Goal: Check status: Check status

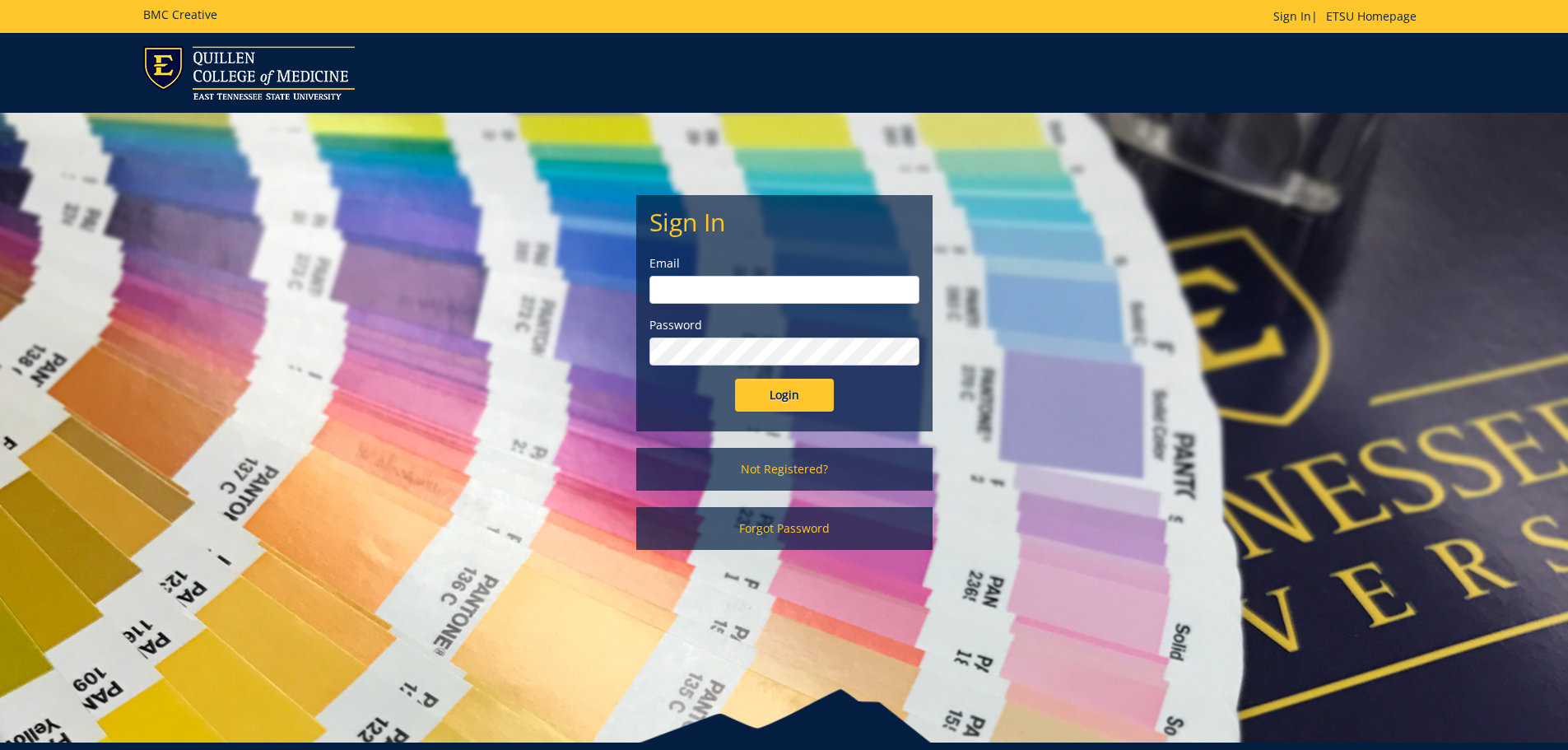
type input "Wilsonjr3@etsu.edu"
click at [772, 384] on input "Login" at bounding box center [784, 395] width 98 height 33
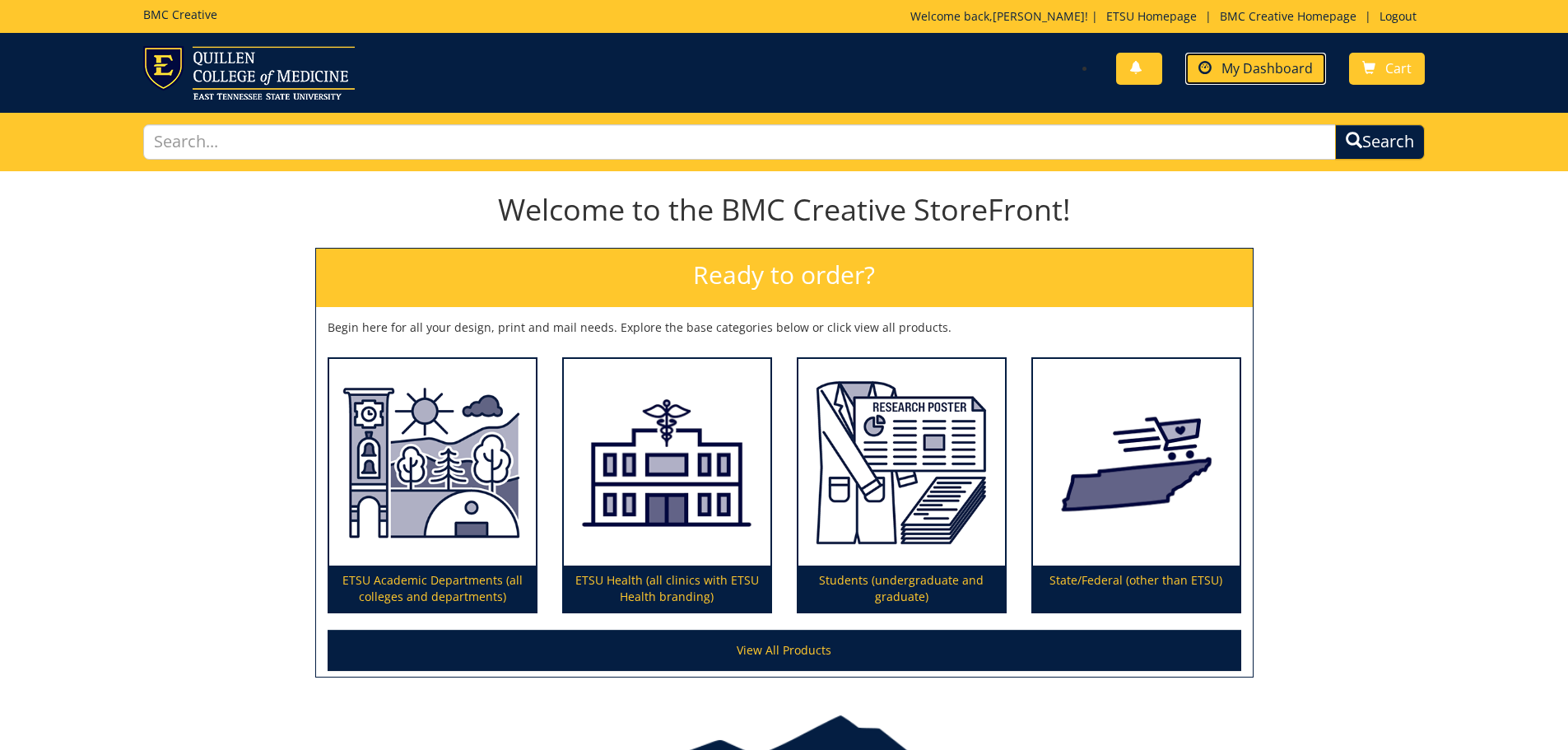
click at [1220, 58] on link "My Dashboard" at bounding box center [1255, 69] width 141 height 32
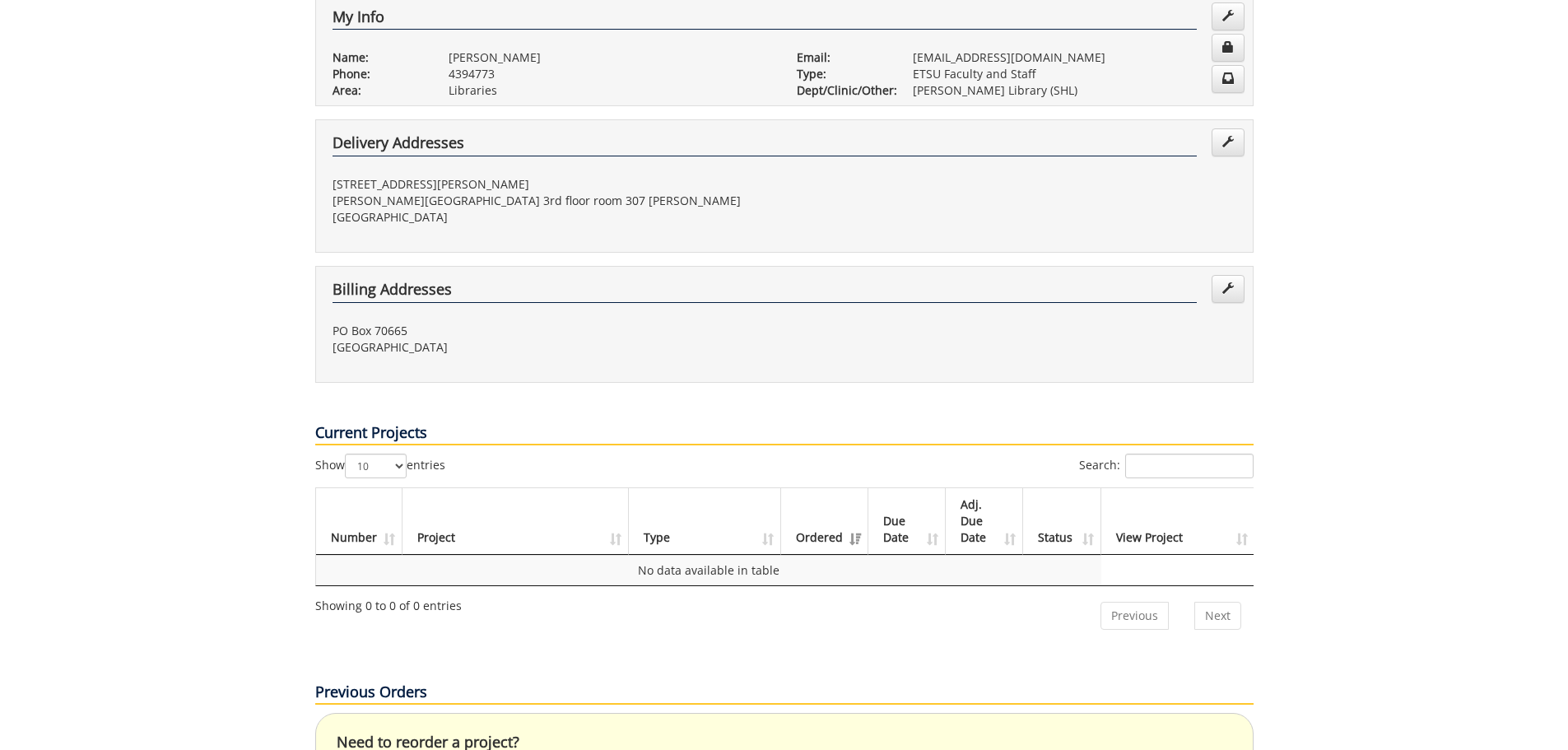
scroll to position [577, 0]
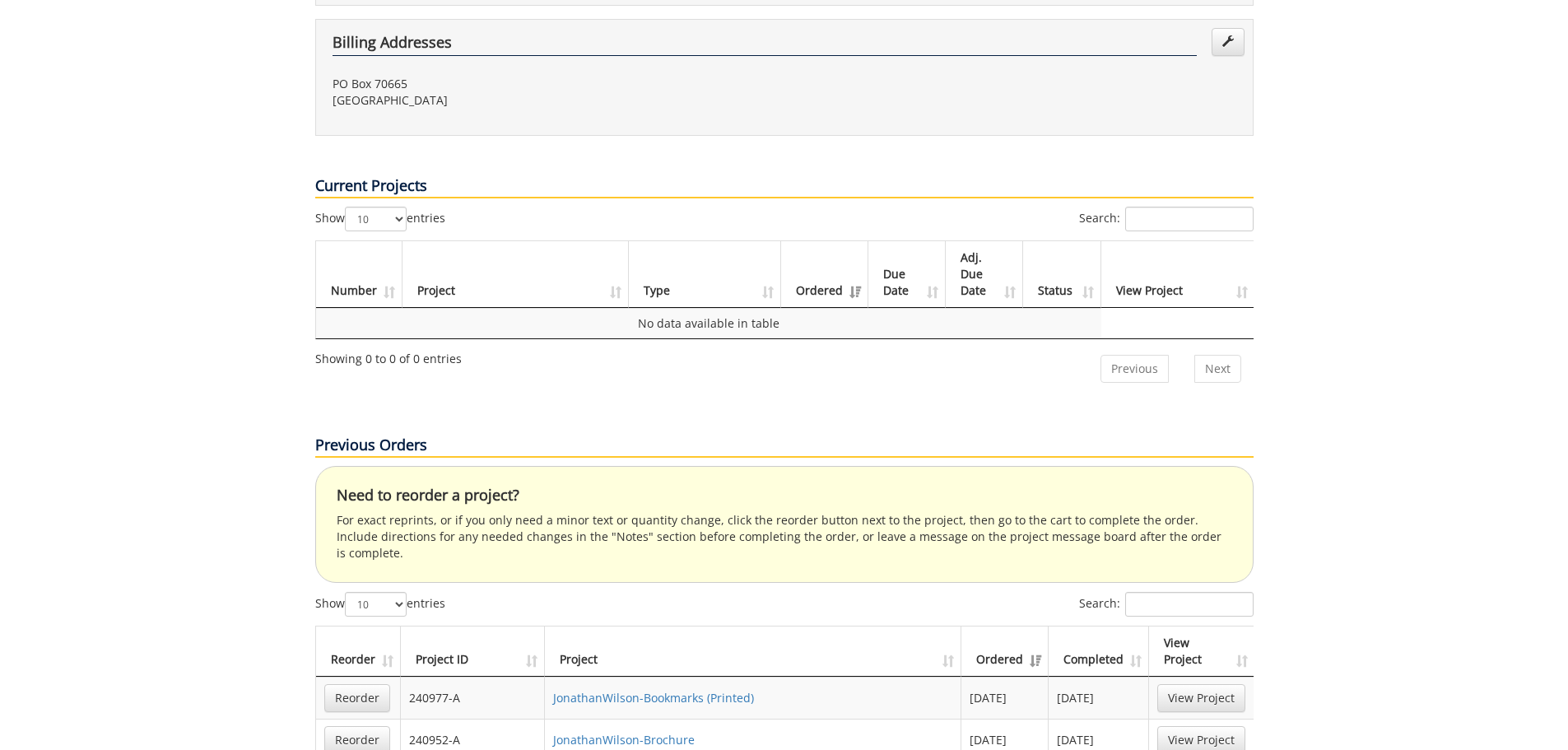
click at [624, 677] on td "JonathanWilson-Bookmarks (Printed)" at bounding box center [752, 698] width 417 height 42
click at [624, 689] on link "JonathanWilson-Bookmarks (Printed)" at bounding box center [653, 697] width 201 height 16
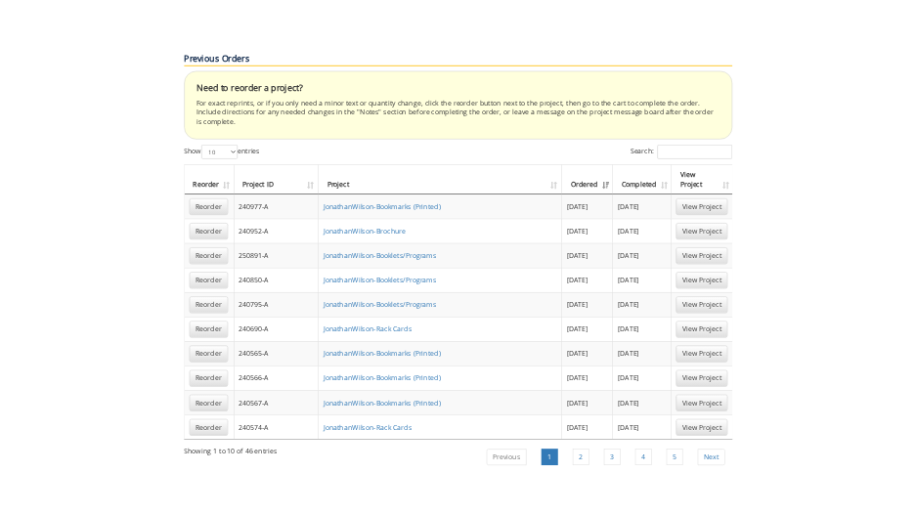
scroll to position [1271, 0]
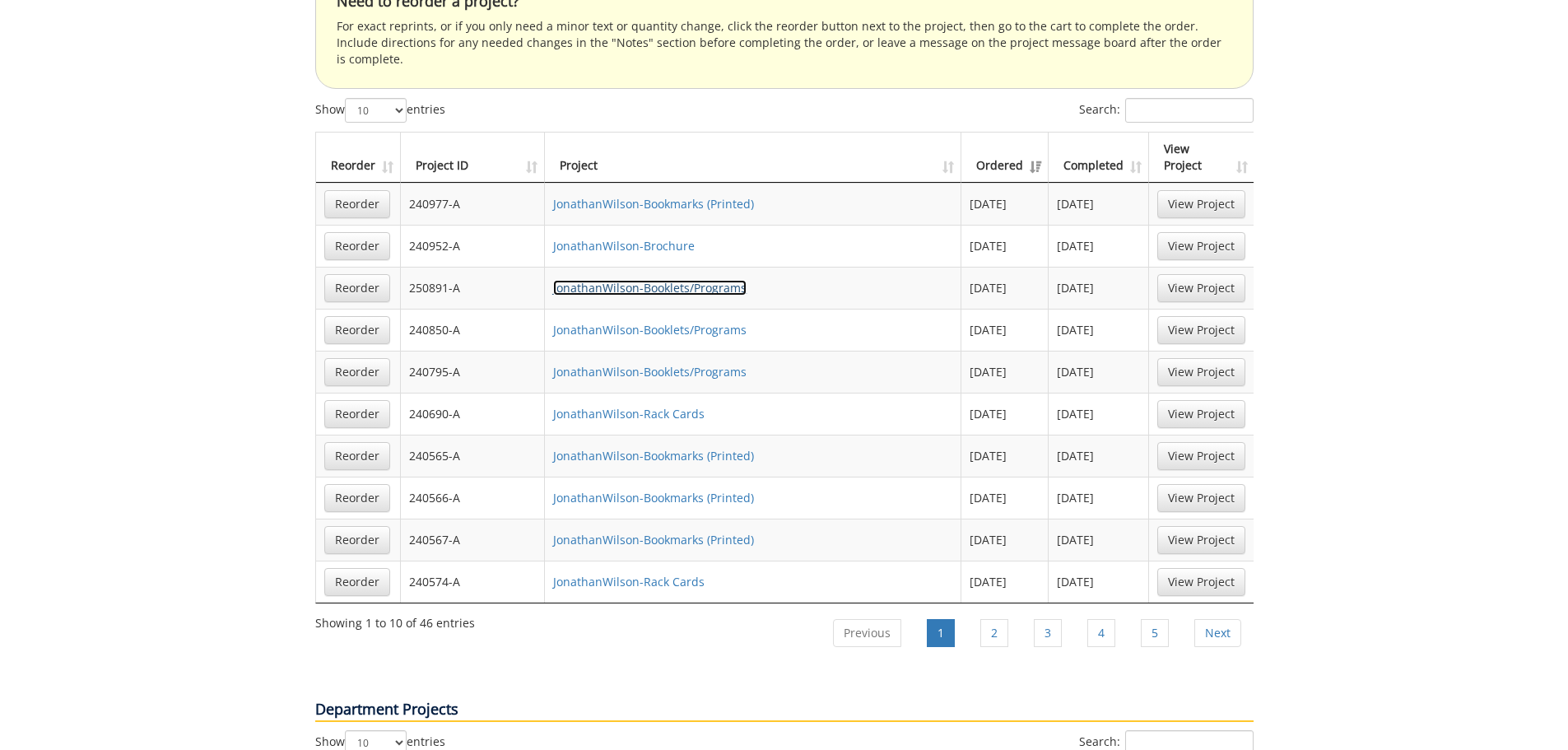
click at [699, 279] on link "JonathanWilson-Booklets/Programs" at bounding box center [650, 287] width 194 height 16
click at [652, 406] on link "JonathanWilson-Rack Cards" at bounding box center [629, 413] width 151 height 16
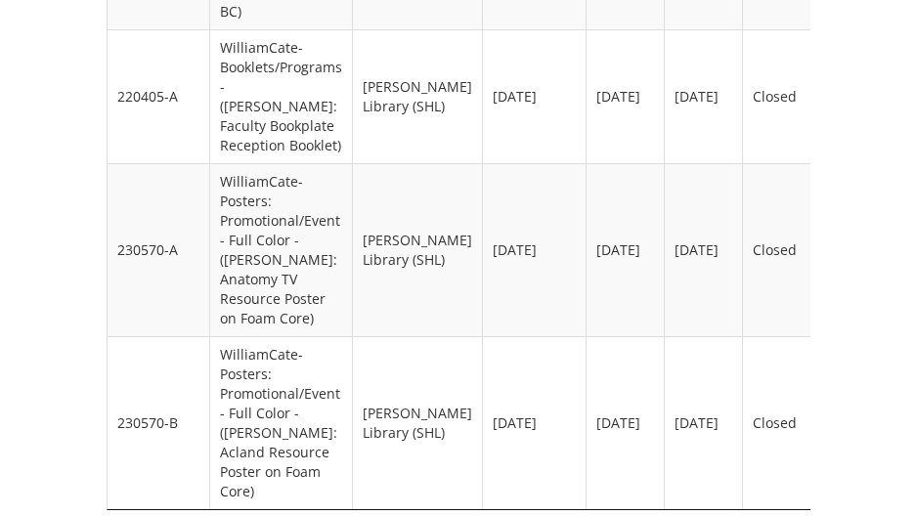
scroll to position [3423, 0]
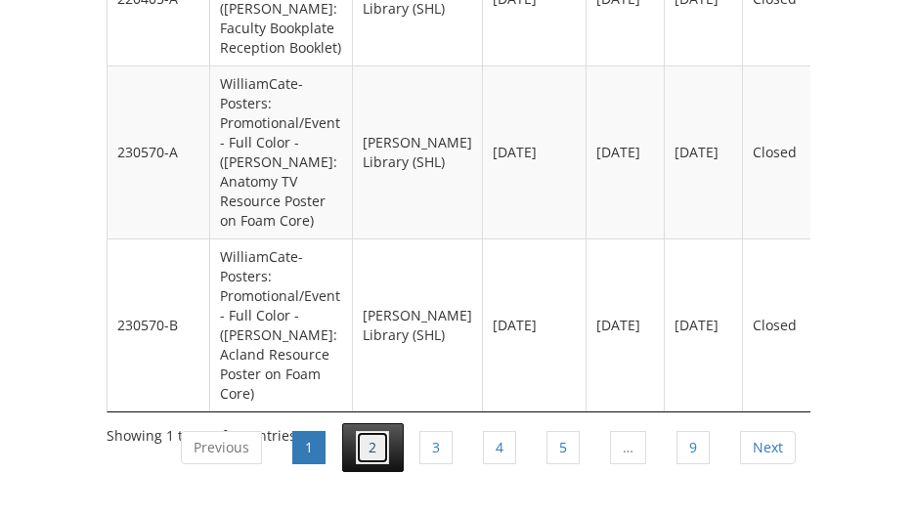
click at [368, 431] on link "2" at bounding box center [372, 447] width 33 height 33
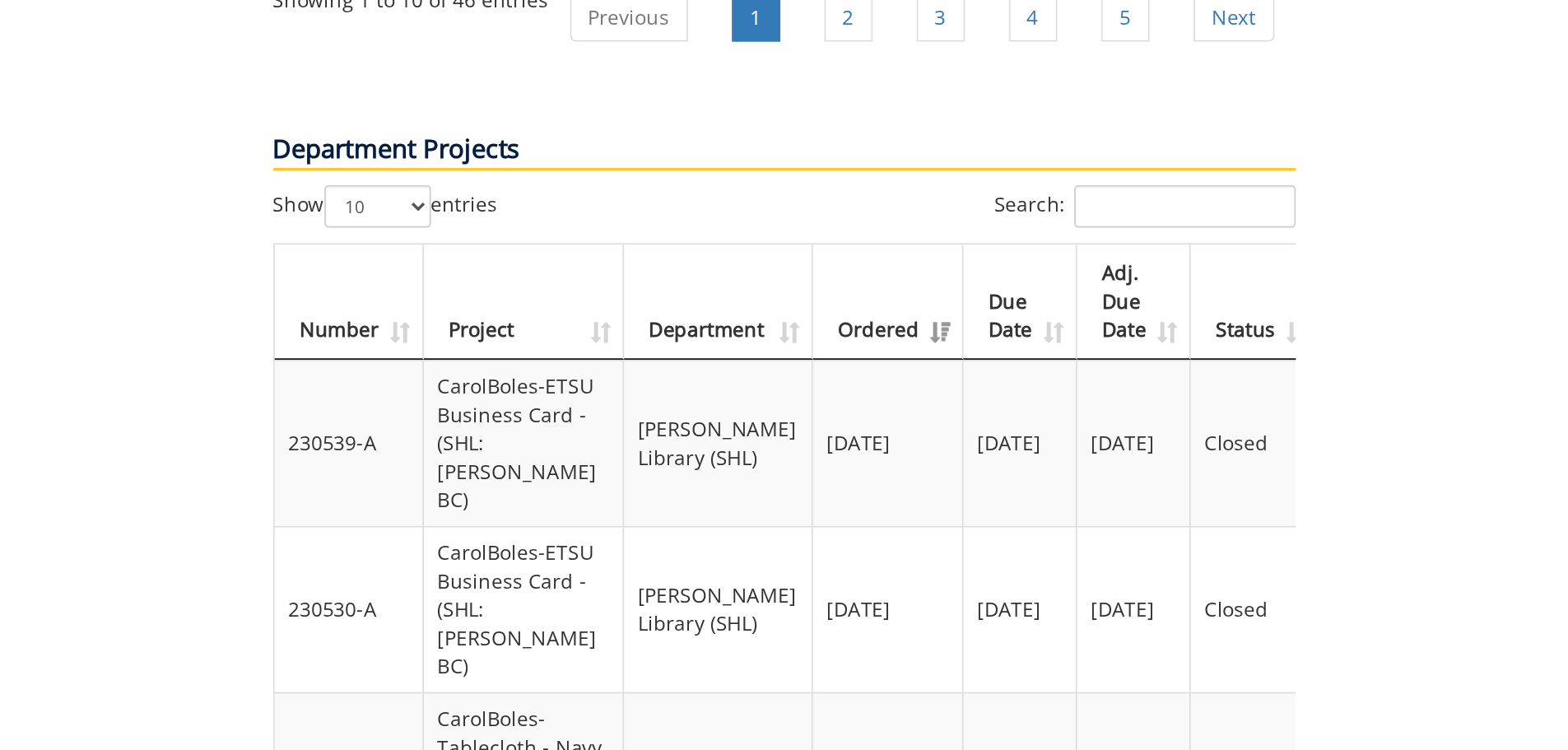
scroll to position [1904, 0]
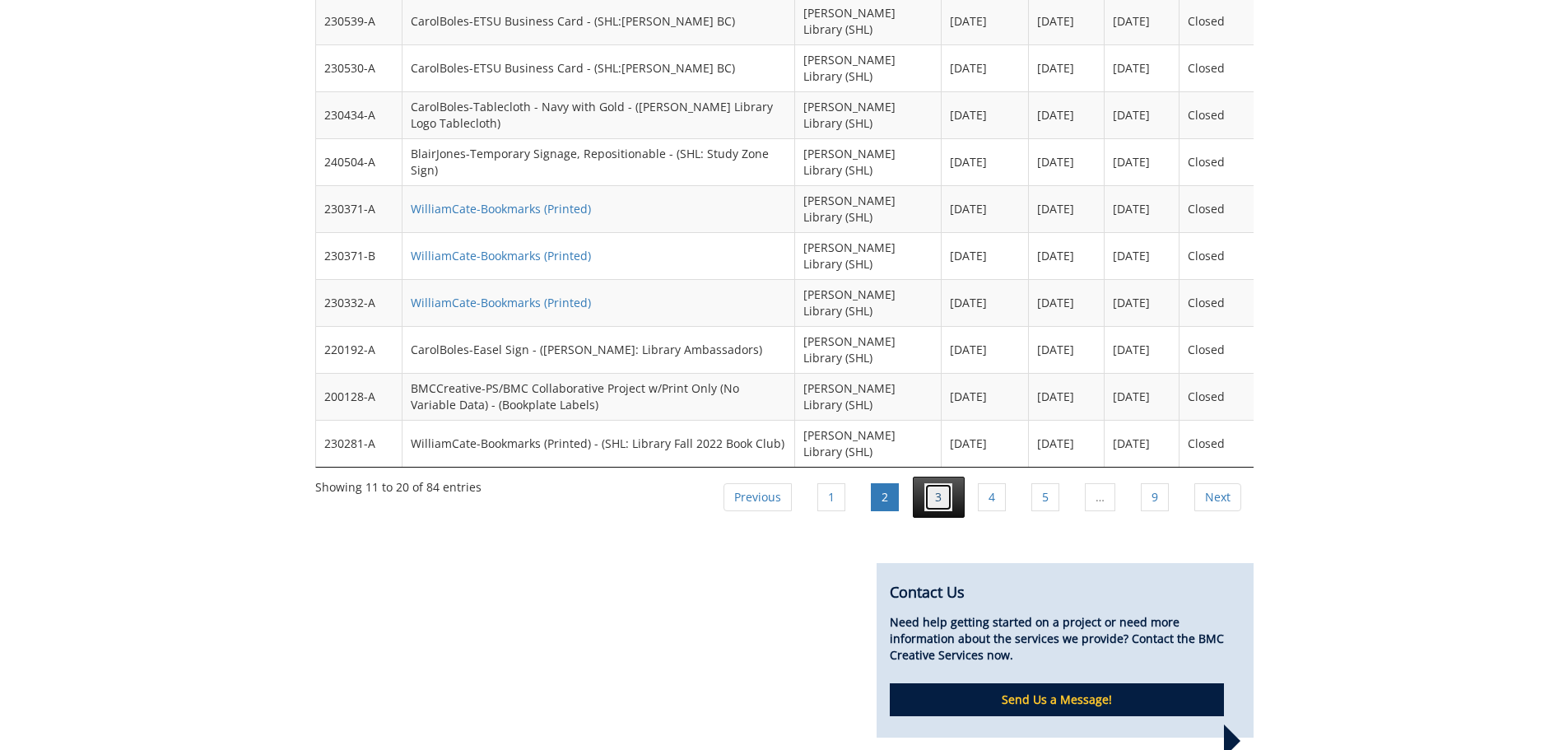
click at [941, 483] on link "3" at bounding box center [938, 497] width 28 height 28
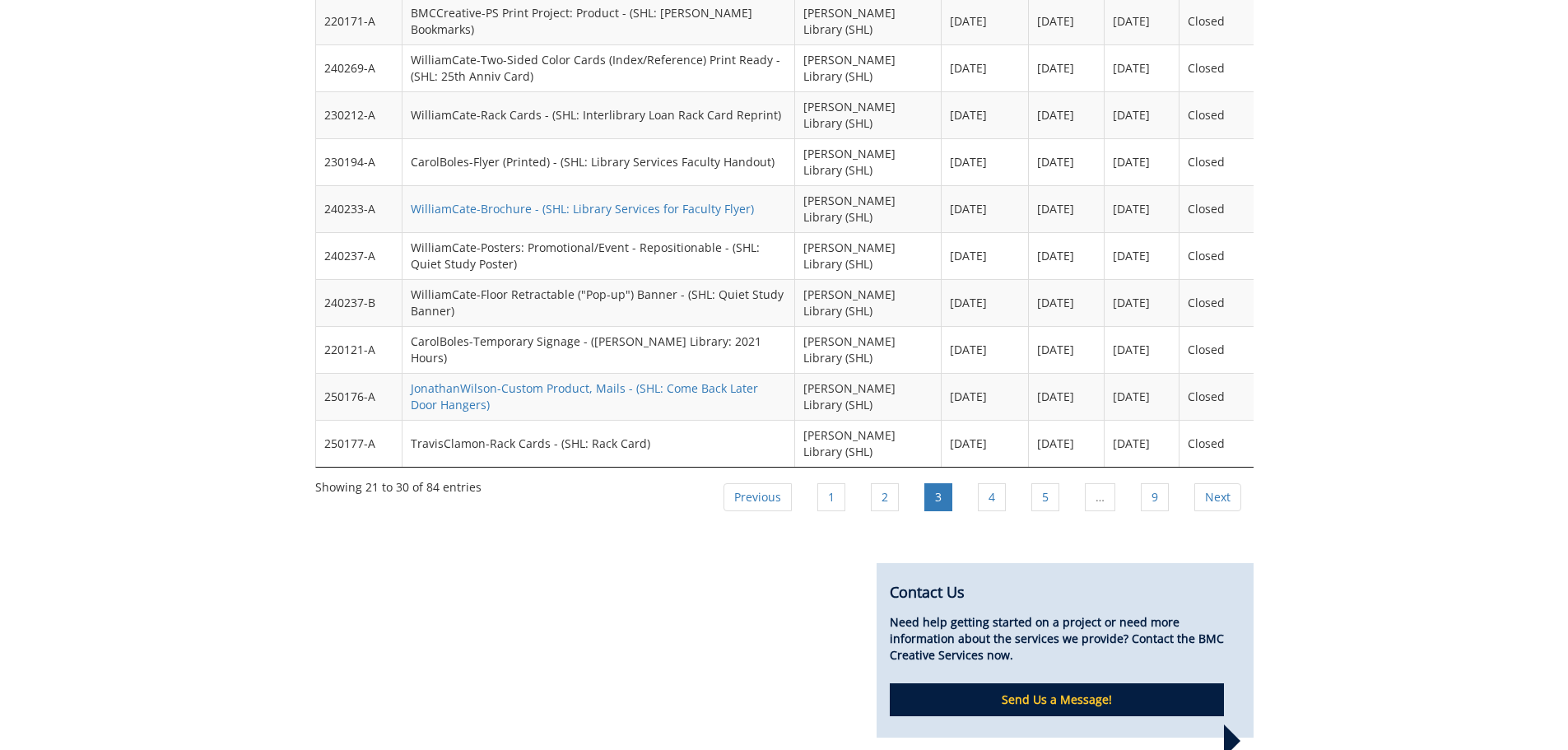
scroll to position [1822, 0]
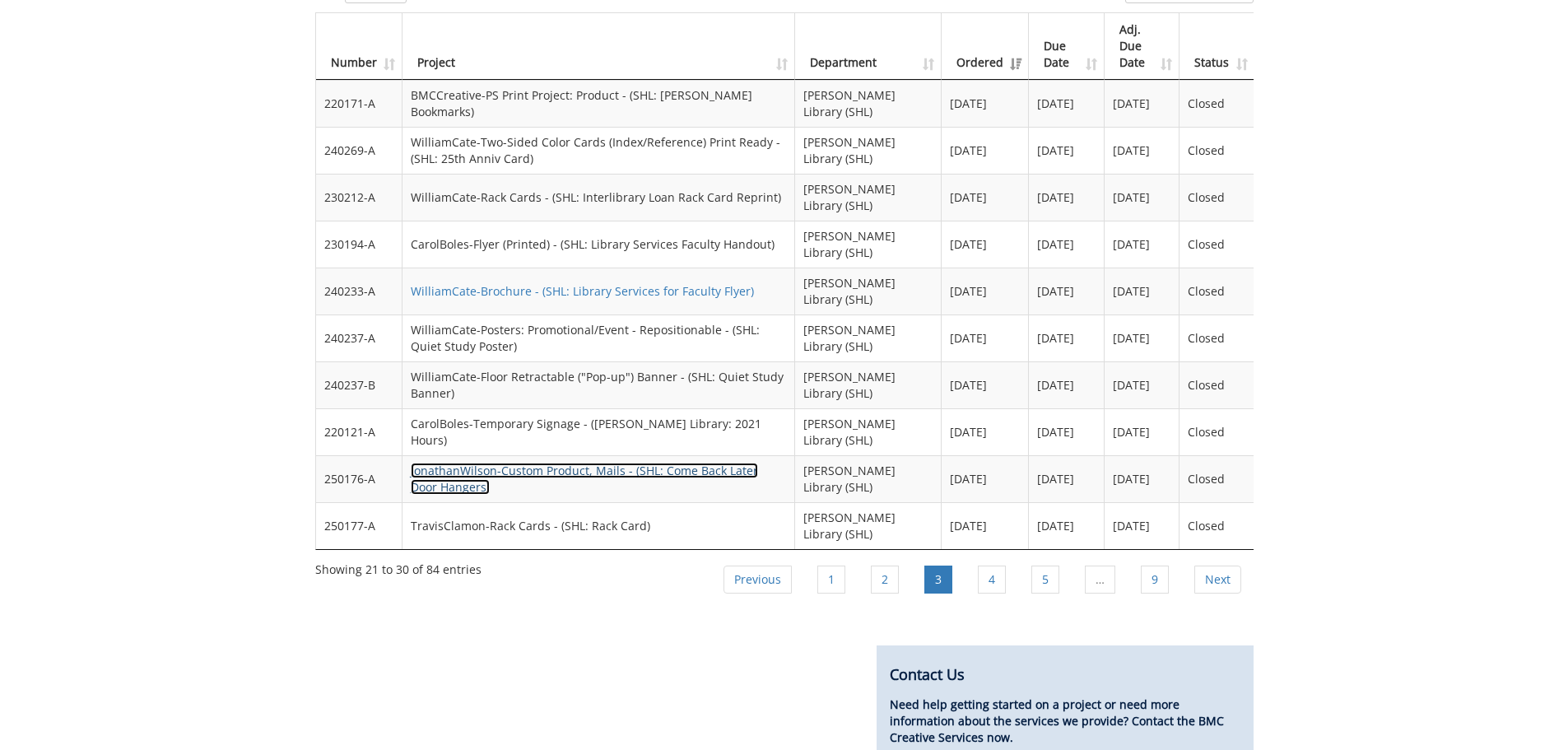
click at [685, 463] on link "JonathanWilson-Custom Product, Mails - (SHL: Come Back Later Door Hangers)" at bounding box center [584, 479] width 348 height 32
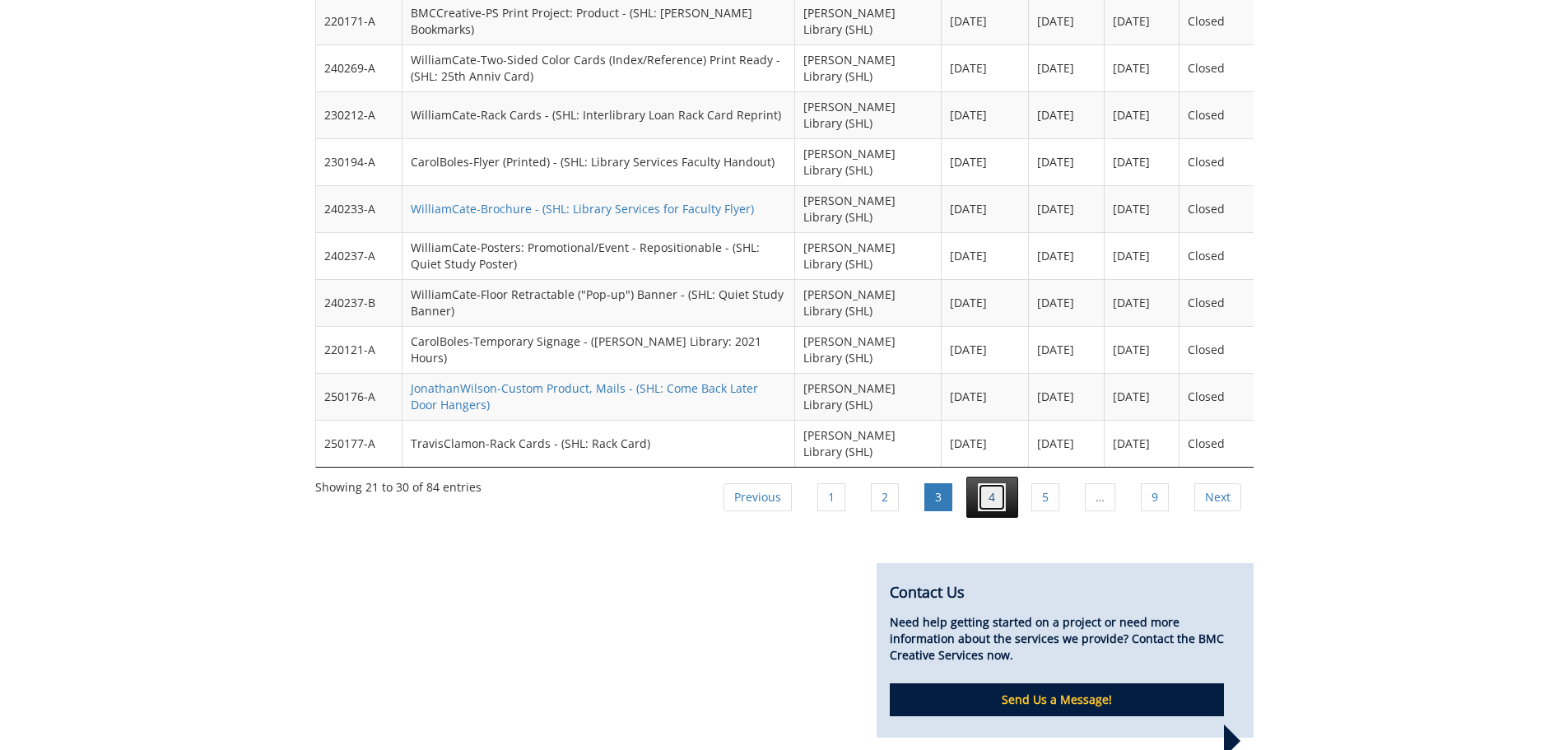
click at [987, 483] on link "4" at bounding box center [991, 497] width 28 height 28
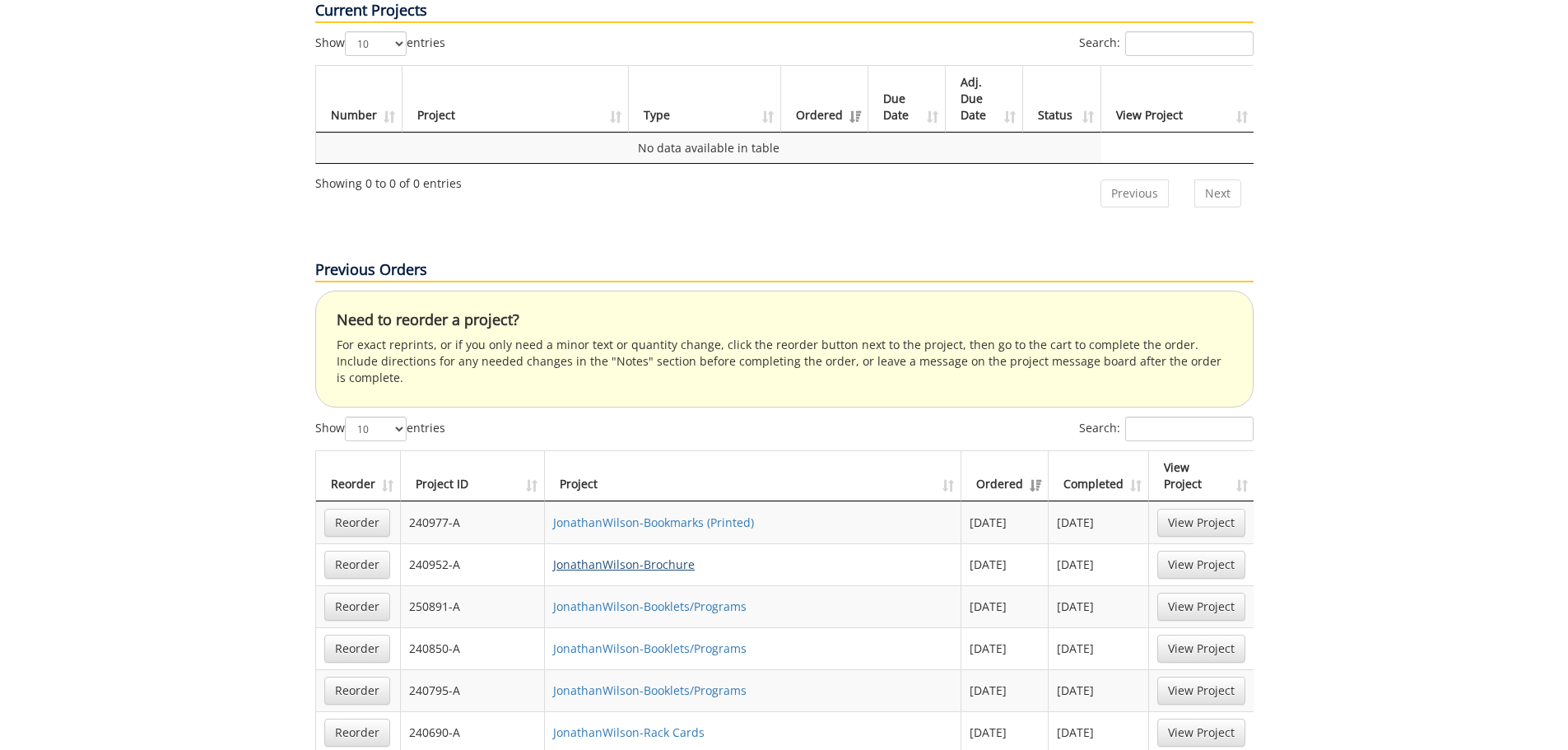
scroll to position [998, 0]
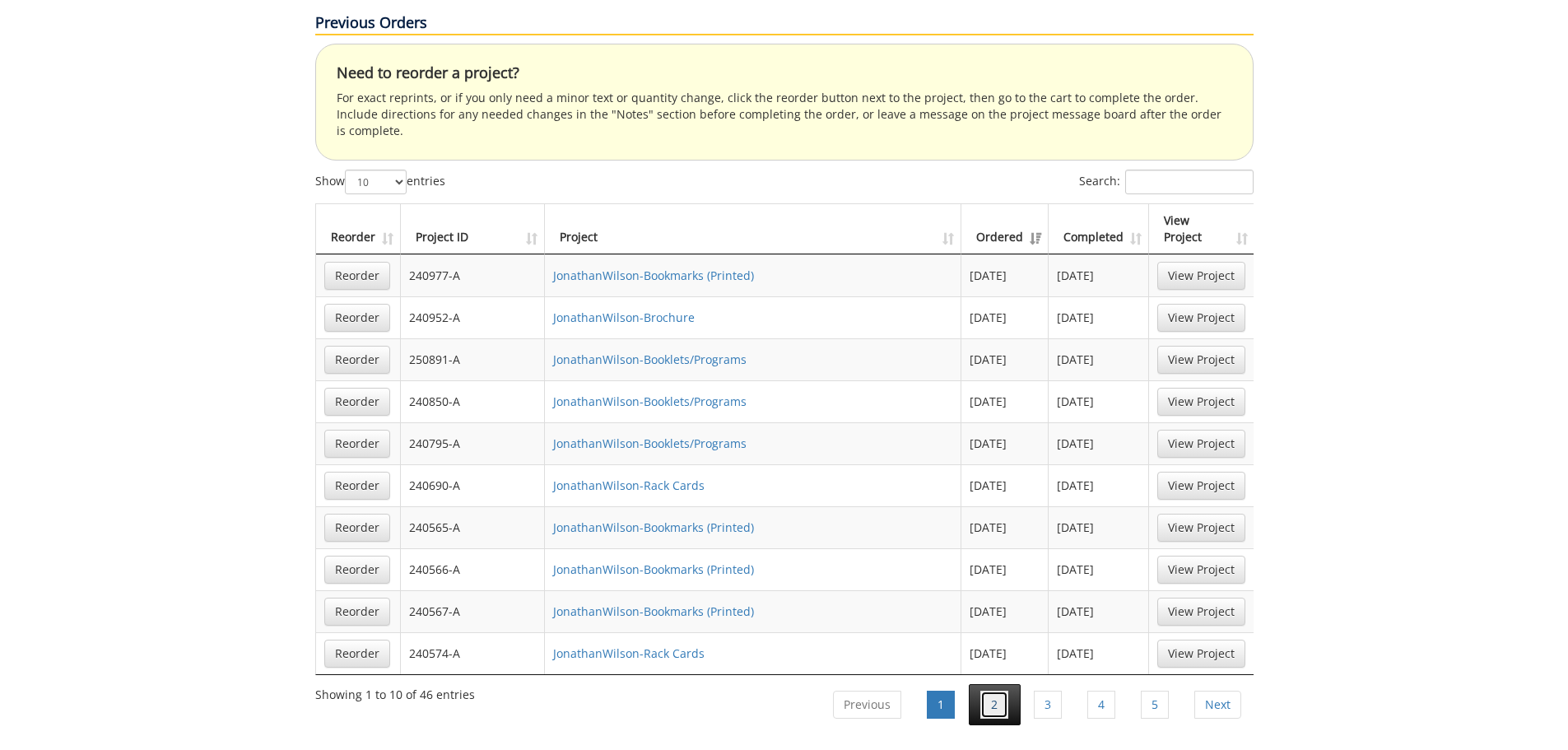
click at [1005, 690] on link "2" at bounding box center [994, 704] width 28 height 28
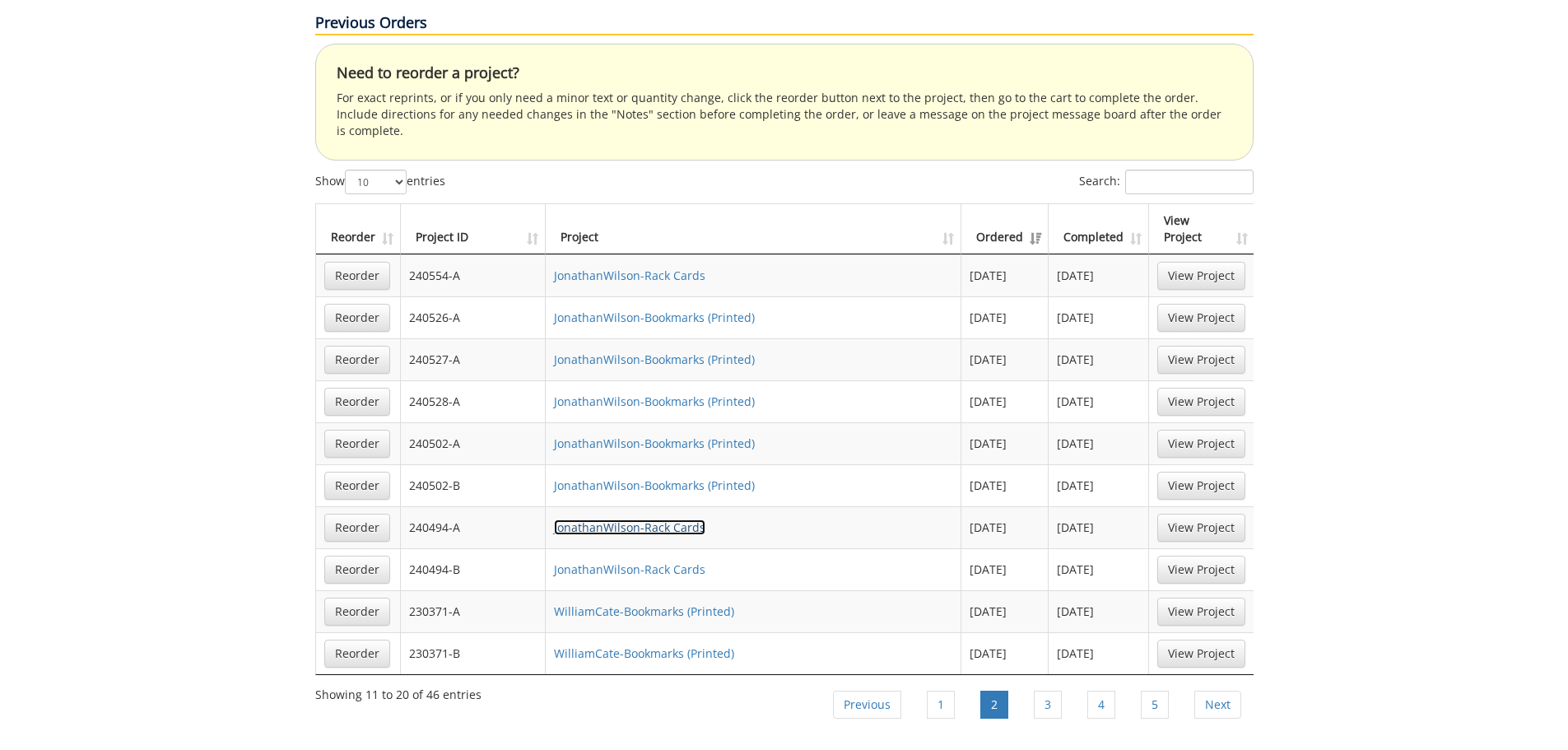
click at [673, 519] on link "JonathanWilson-Rack Cards" at bounding box center [630, 527] width 151 height 16
click at [678, 561] on link "JonathanWilson-Rack Cards" at bounding box center [630, 569] width 151 height 16
click at [678, 296] on td "JonathanWilson-Bookmarks (Printed)" at bounding box center [753, 317] width 417 height 42
click at [670, 310] on link "JonathanWilson-Bookmarks (Printed)" at bounding box center [654, 317] width 201 height 16
click at [574, 352] on link "JonathanWilson-Bookmarks (Printed)" at bounding box center [654, 359] width 201 height 16
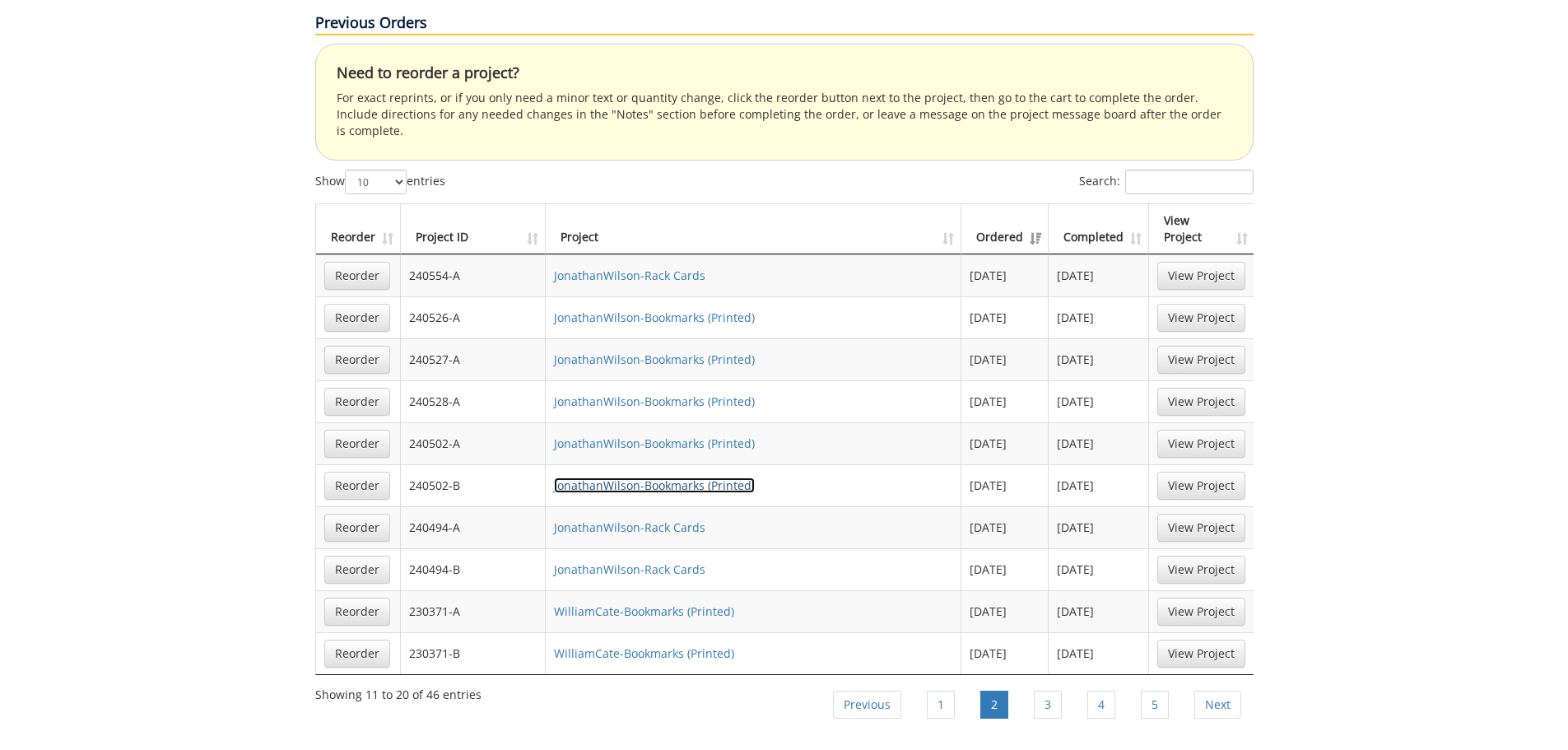
click at [686, 477] on link "JonathanWilson-Bookmarks (Printed)" at bounding box center [654, 485] width 201 height 16
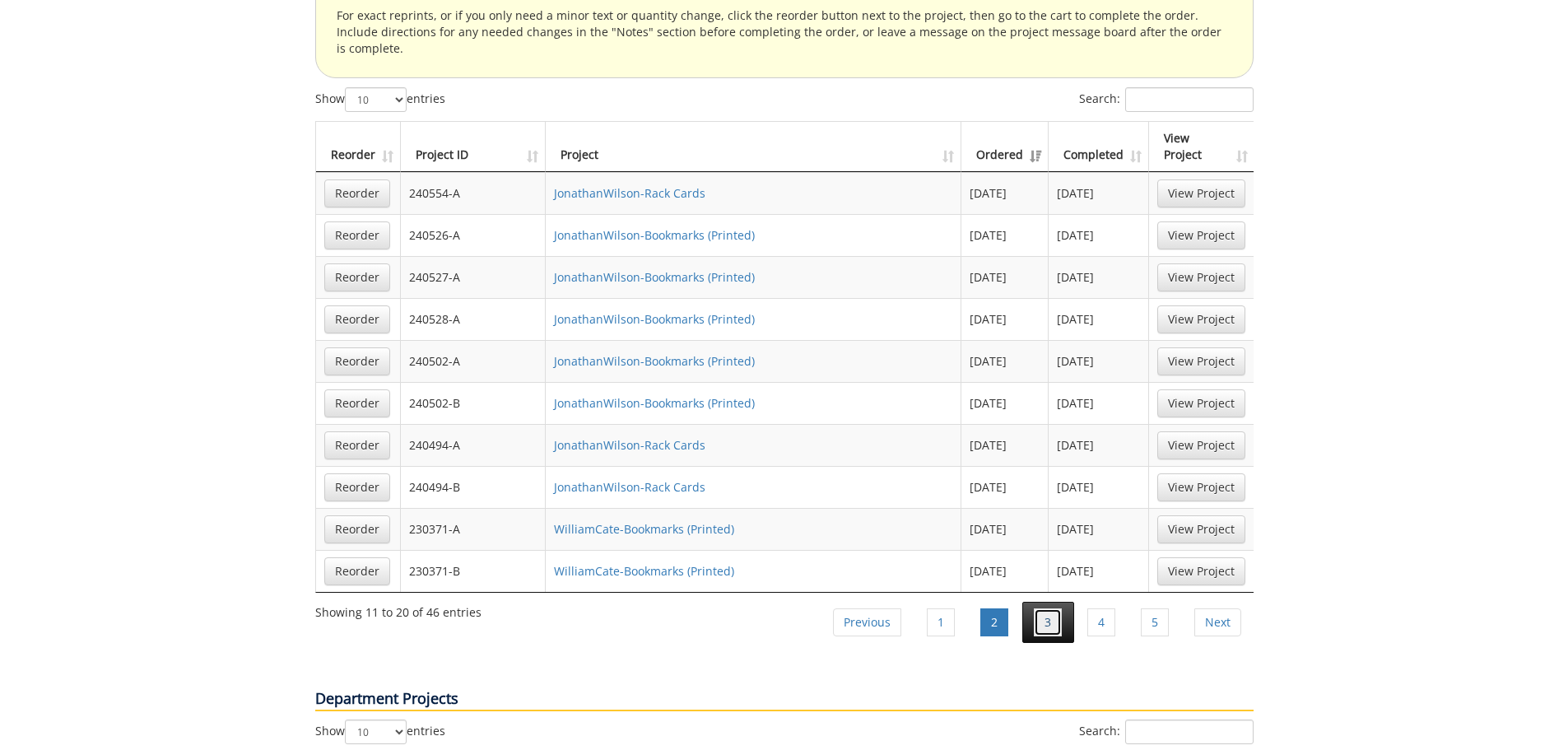
click at [1034, 609] on link "3" at bounding box center [1047, 622] width 28 height 28
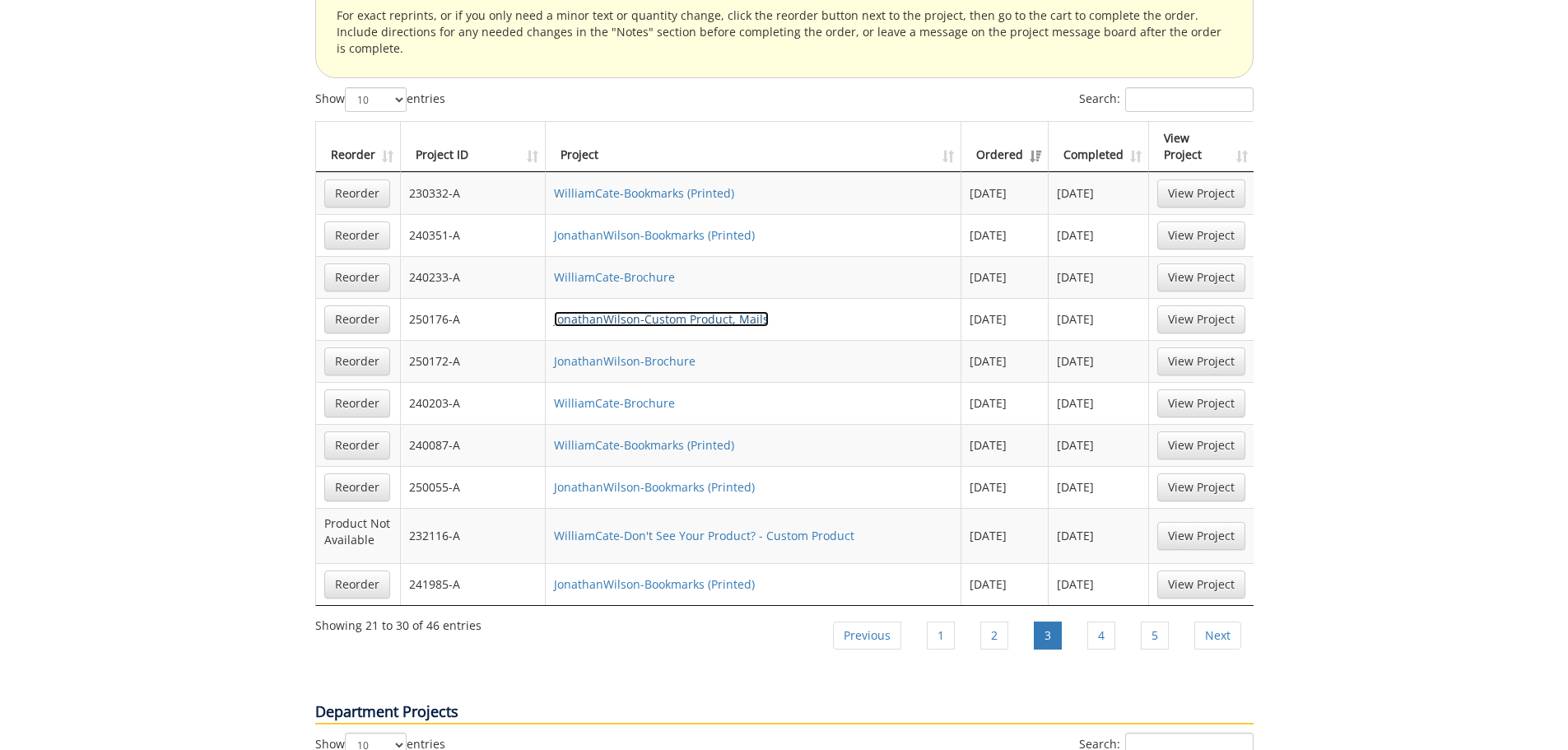
click at [648, 311] on link "JonathanWilson-Custom Product, Mails" at bounding box center [661, 319] width 215 height 16
click at [652, 479] on link "JonathanWilson-Bookmarks (Printed)" at bounding box center [654, 487] width 201 height 16
click at [1078, 614] on li "4" at bounding box center [1102, 635] width 52 height 41
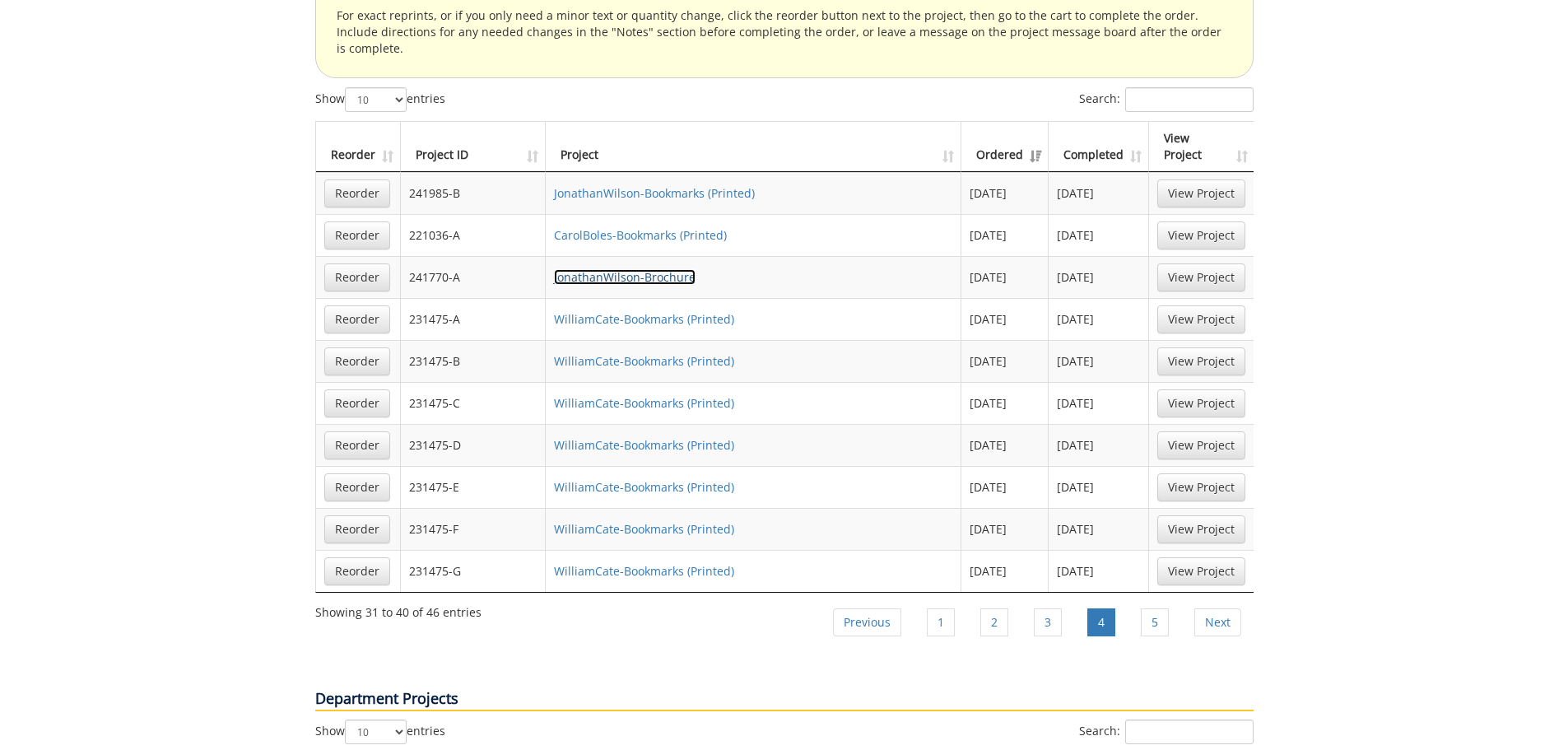
click at [644, 269] on link "JonathanWilson-Brochure" at bounding box center [625, 277] width 141 height 16
click at [1161, 609] on link "5" at bounding box center [1154, 622] width 28 height 28
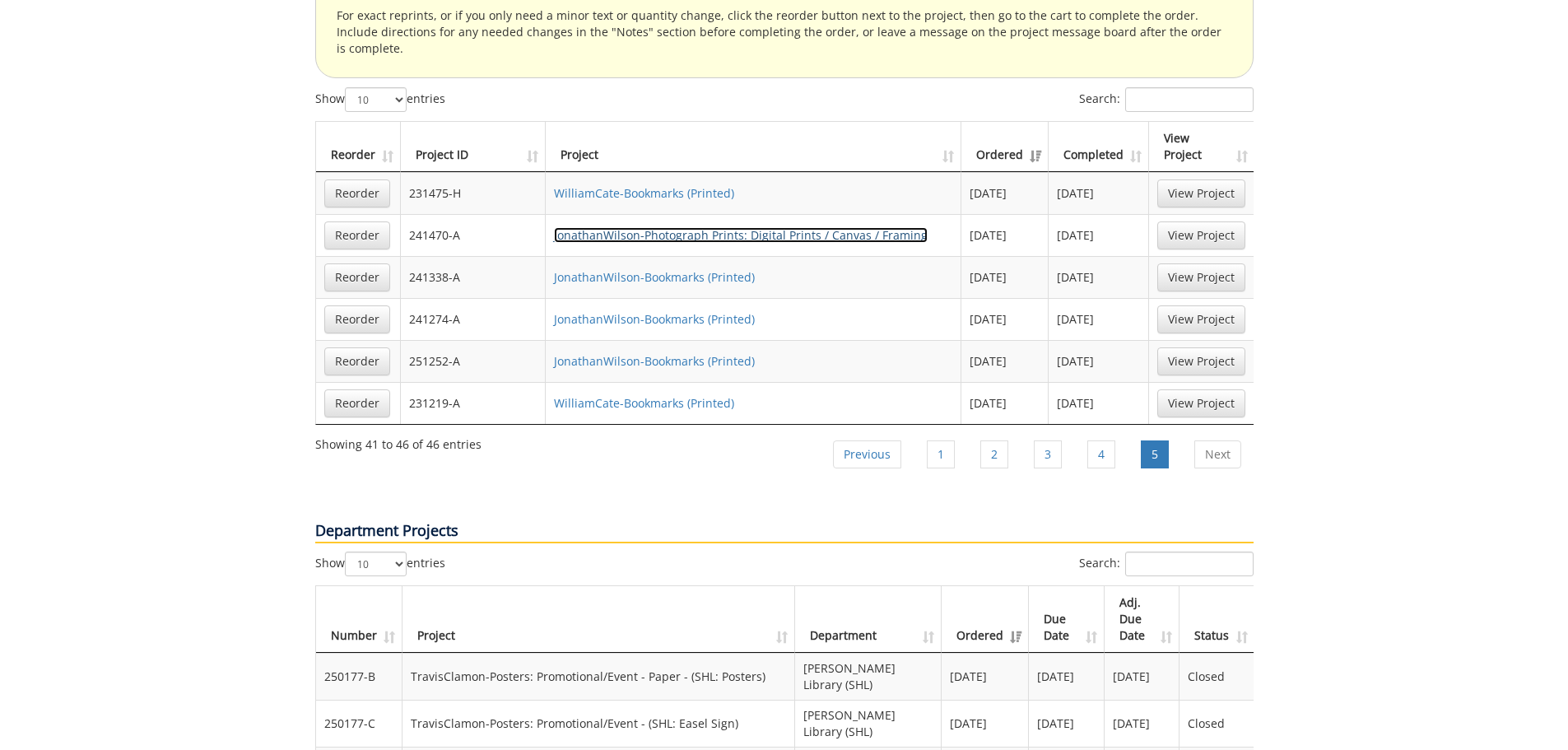
click at [683, 227] on link "JonathanWilson-Photograph Prints: Digital Prints / Canvas / Framing" at bounding box center [741, 235] width 374 height 16
click at [1221, 440] on link "Next" at bounding box center [1218, 454] width 47 height 28
click at [1219, 440] on link "Next" at bounding box center [1218, 454] width 47 height 28
click at [955, 434] on li "1" at bounding box center [941, 454] width 52 height 41
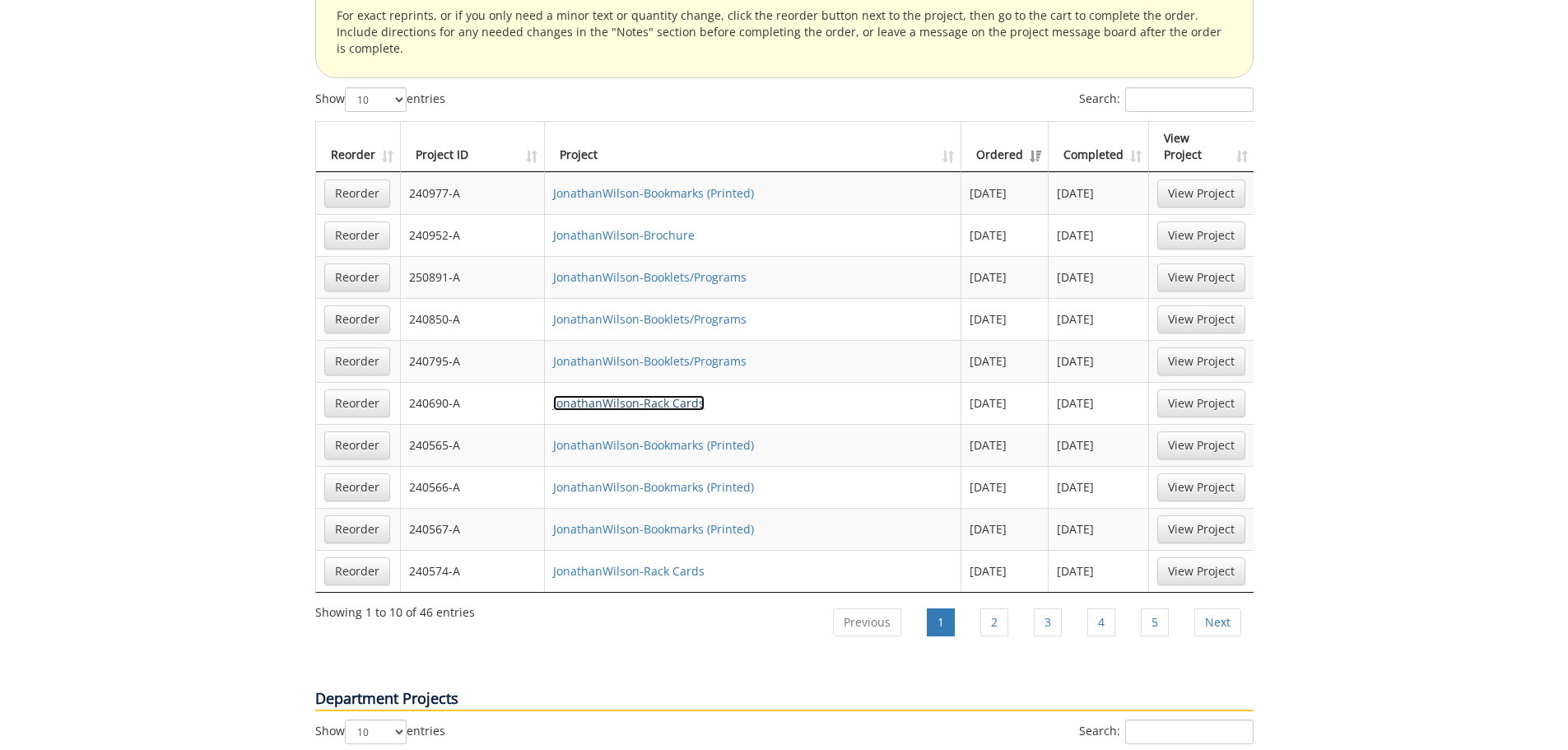
click at [660, 395] on link "JonathanWilson-Rack Cards" at bounding box center [629, 402] width 151 height 16
click at [665, 479] on link "JonathanWilson-Bookmarks (Printed)" at bounding box center [653, 487] width 201 height 16
click at [668, 521] on link "JonathanWilson-Bookmarks (Printed)" at bounding box center [653, 529] width 201 height 16
click at [674, 227] on link "JonathanWilson-Brochure" at bounding box center [624, 235] width 141 height 16
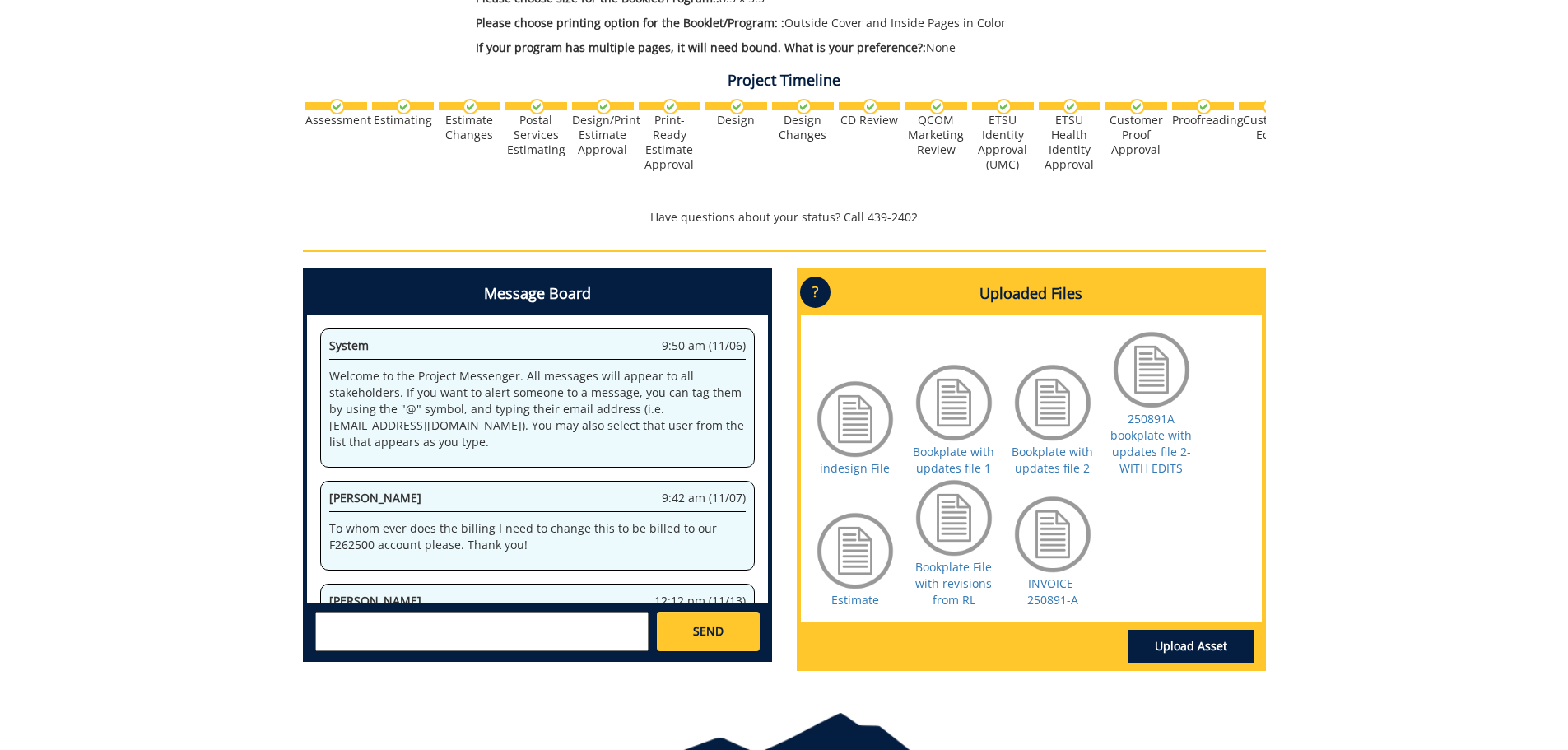
scroll to position [2038, 0]
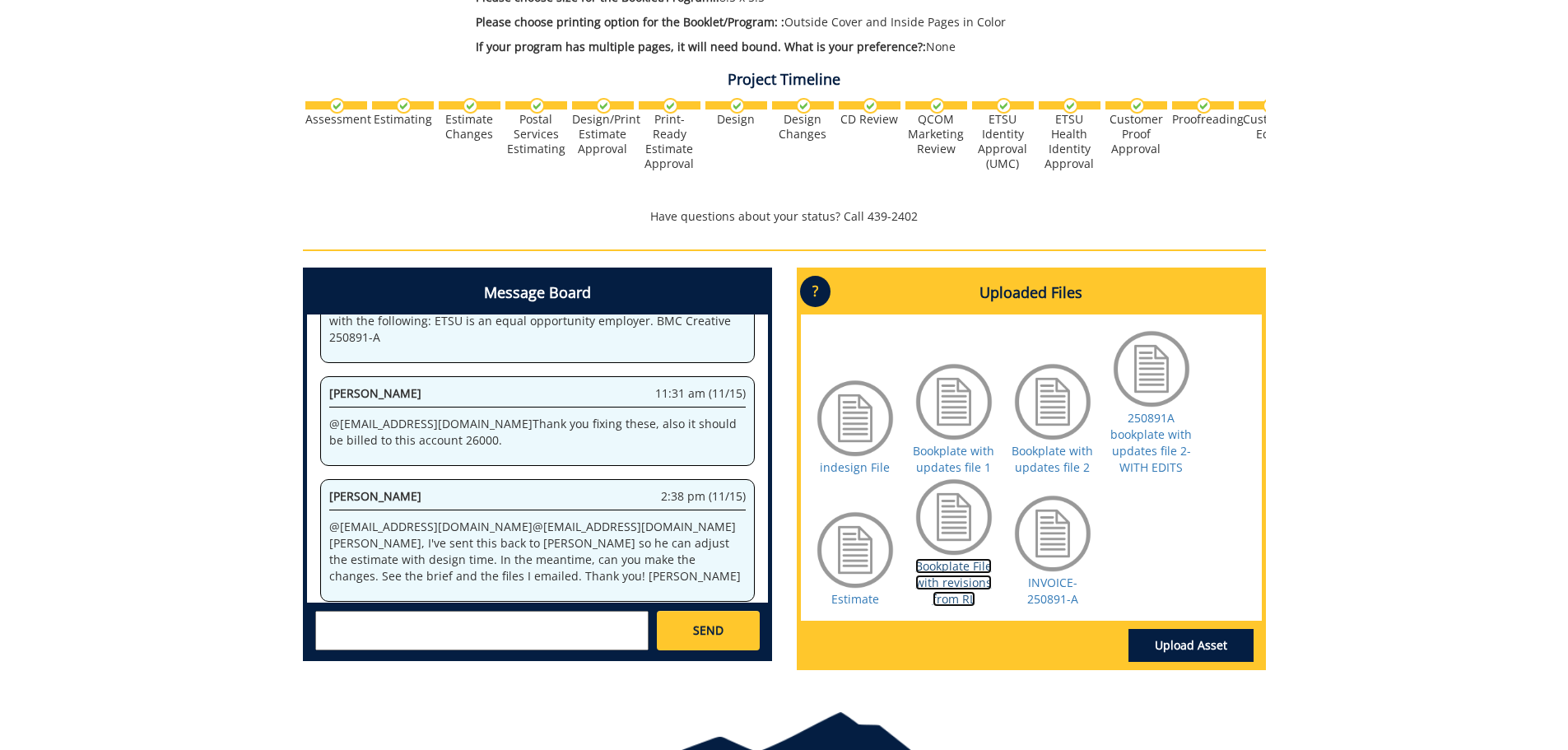
click at [970, 584] on link "Bookplate File with revisions from RL" at bounding box center [953, 582] width 77 height 49
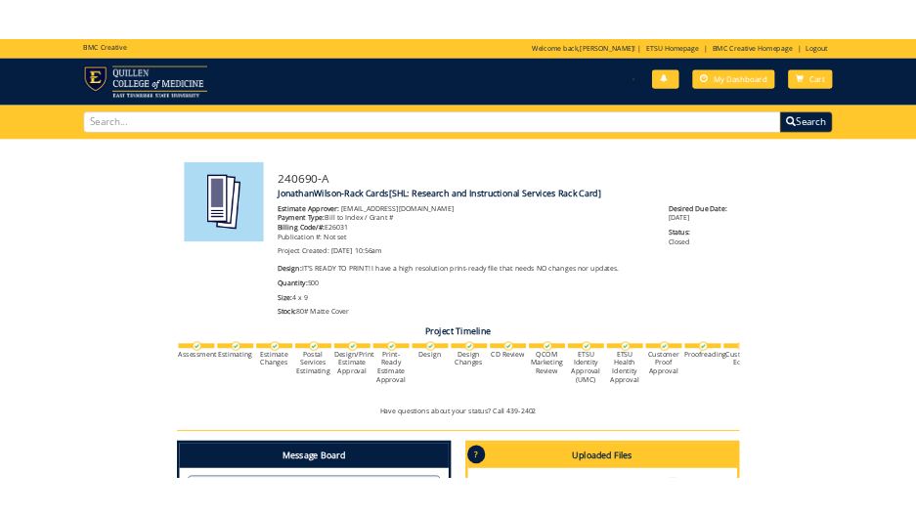
scroll to position [489, 0]
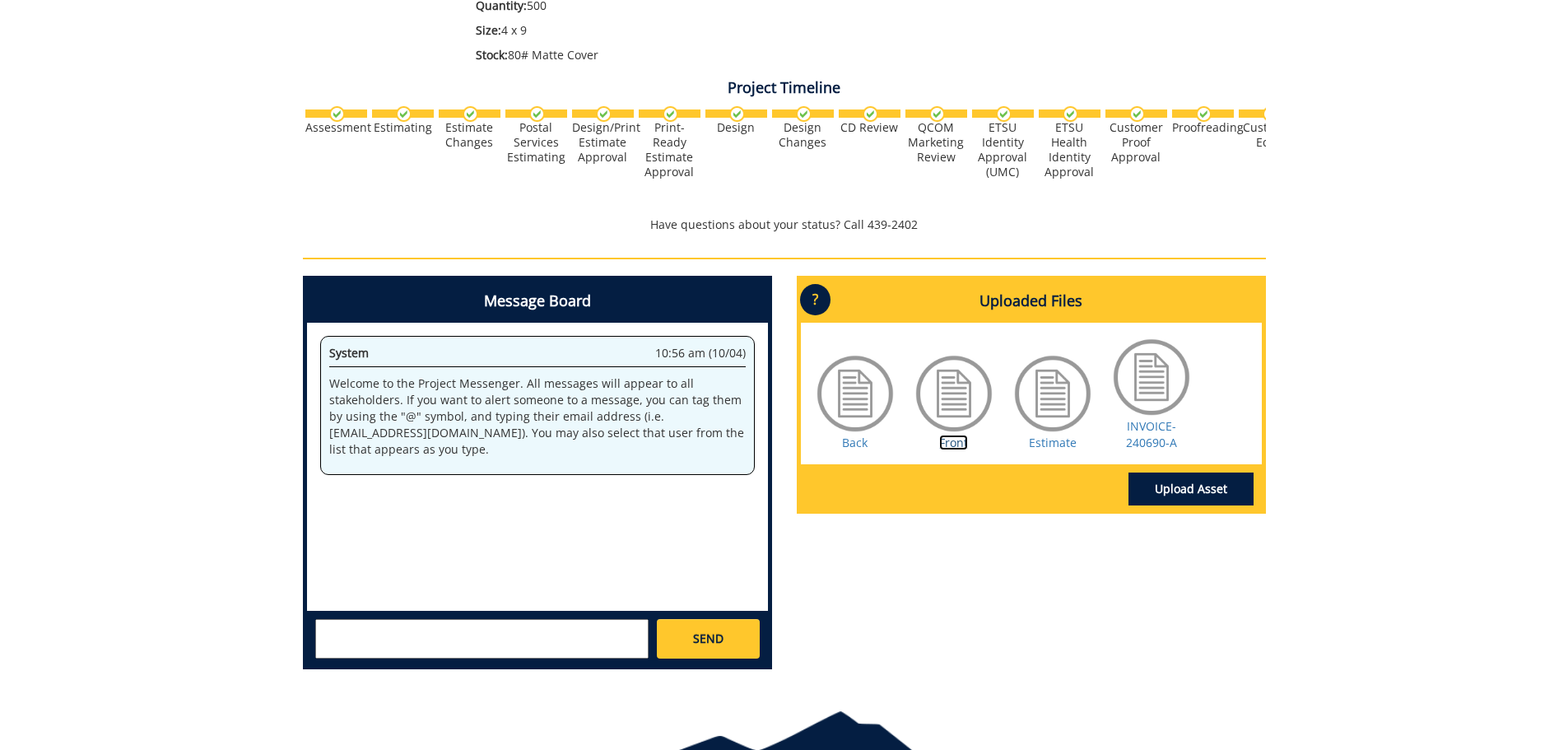
click at [944, 439] on link "Front" at bounding box center [954, 442] width 29 height 16
click at [849, 444] on link "Back" at bounding box center [854, 442] width 25 height 16
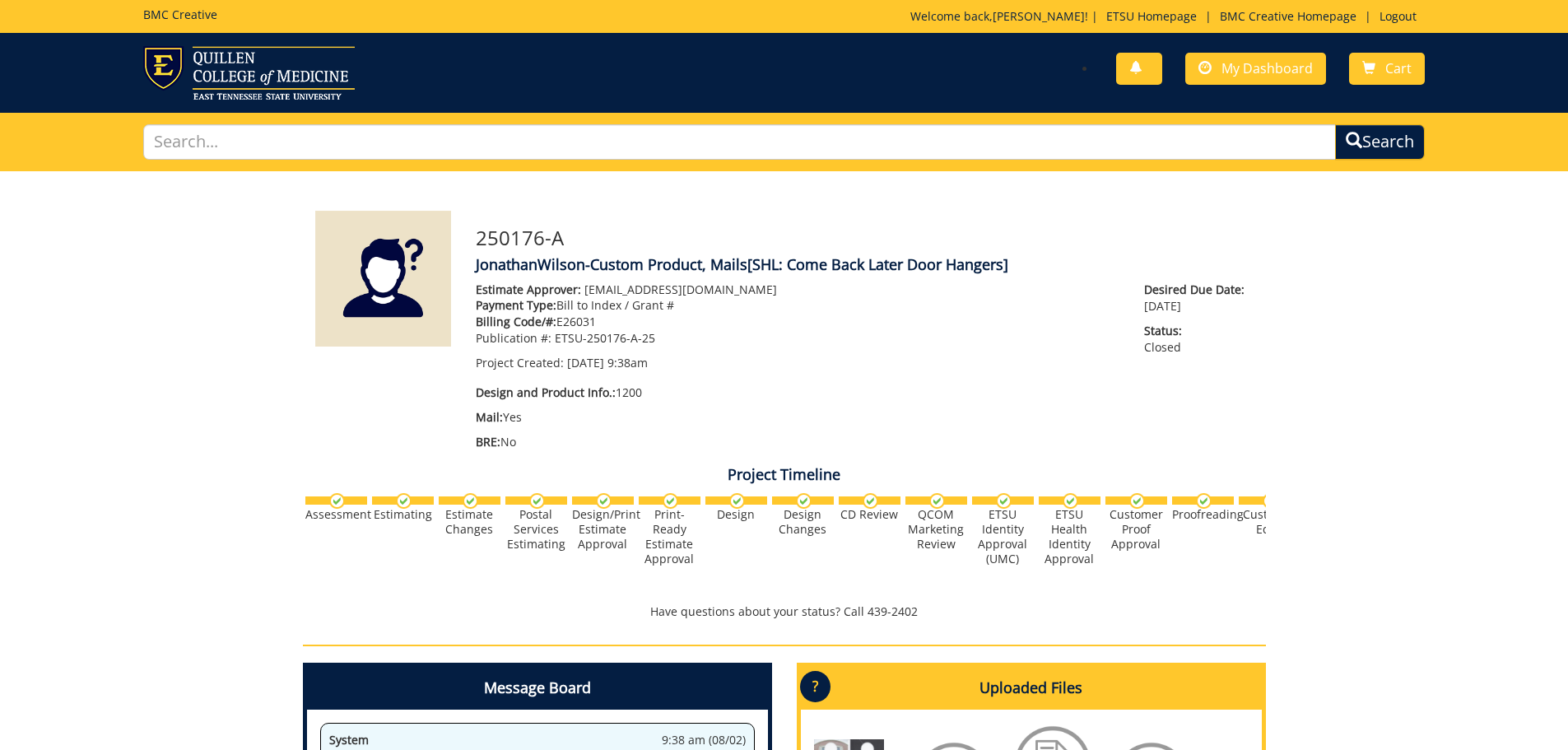
scroll to position [408, 0]
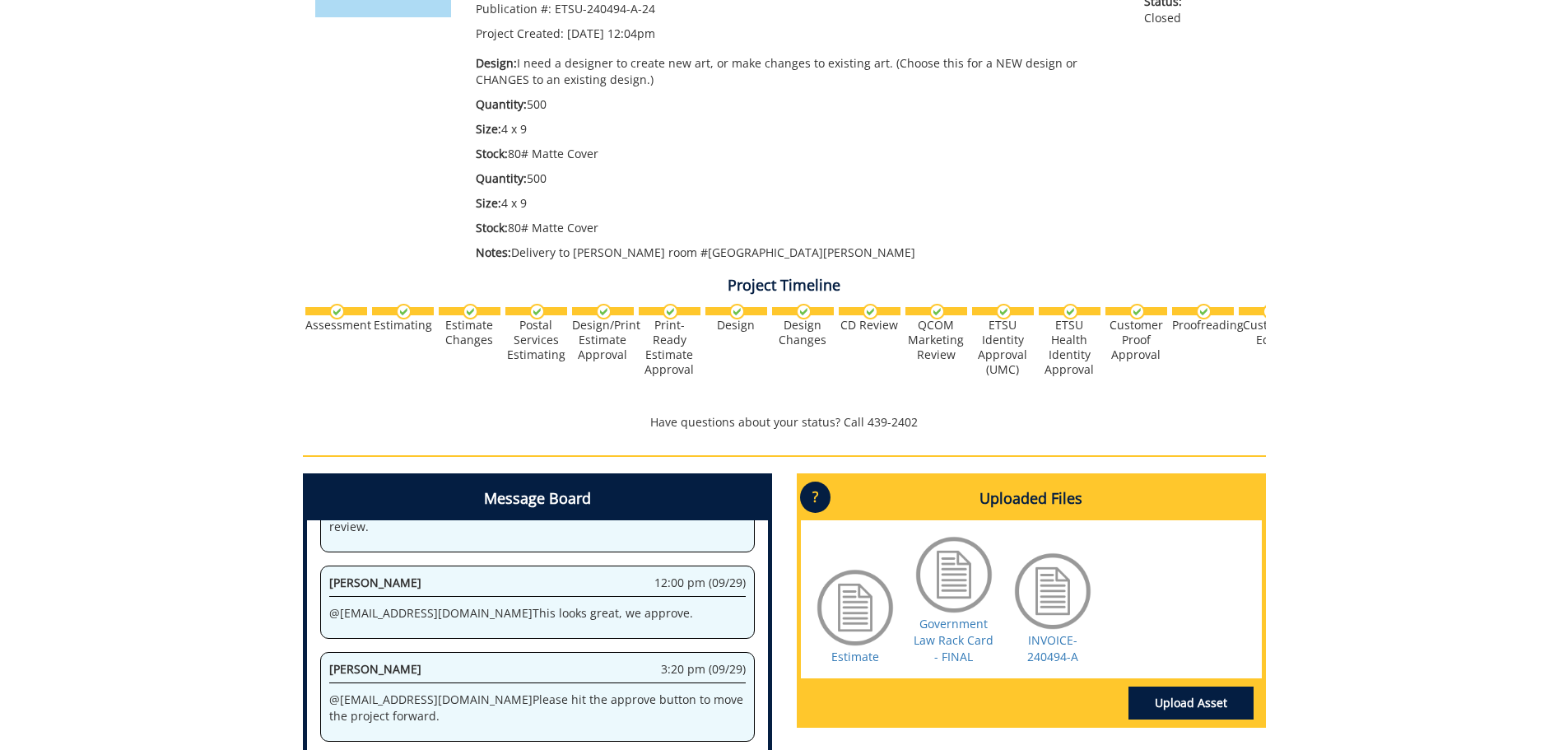
scroll to position [494, 0]
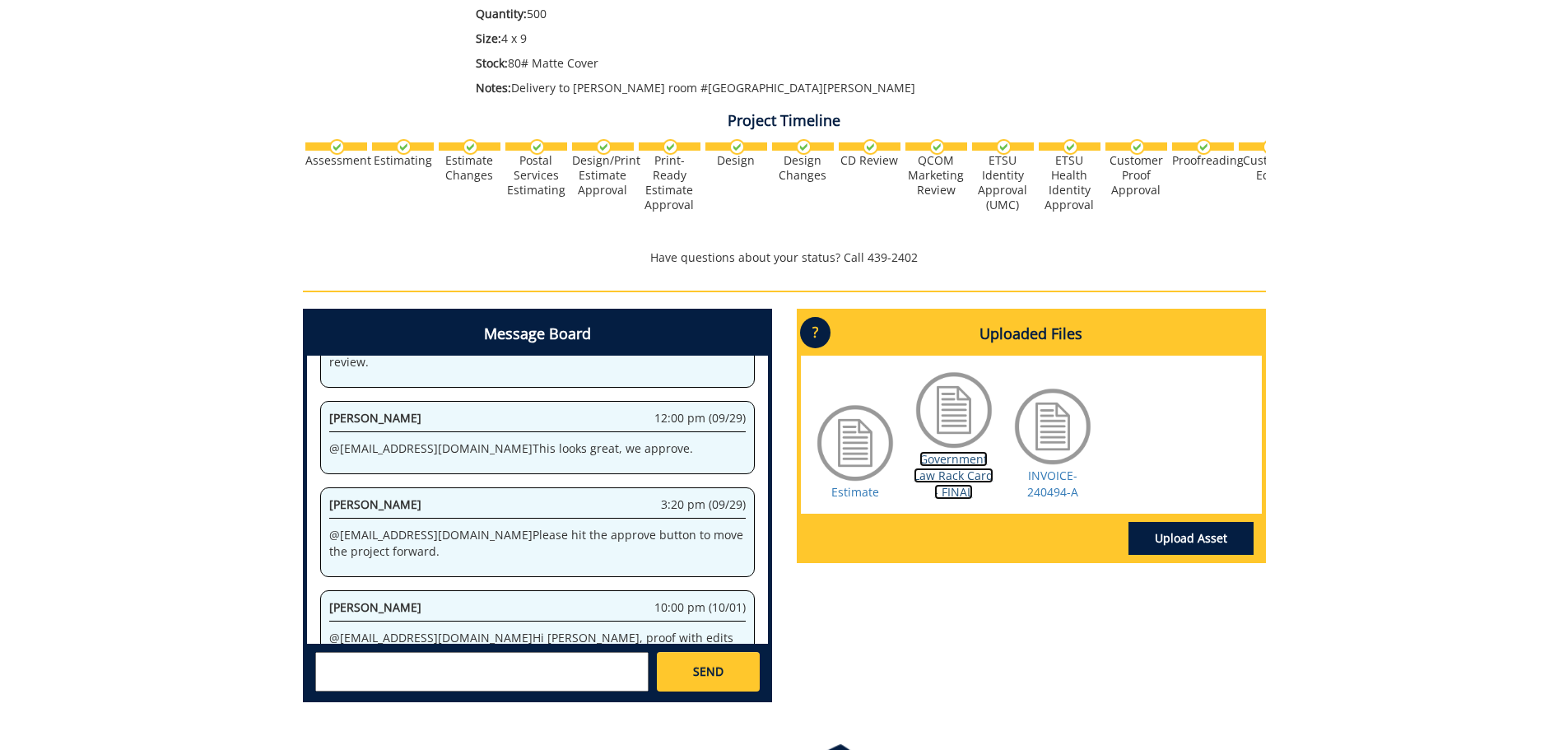
click at [938, 462] on link "Government Law Rack Card - FINAL" at bounding box center [953, 476] width 80 height 49
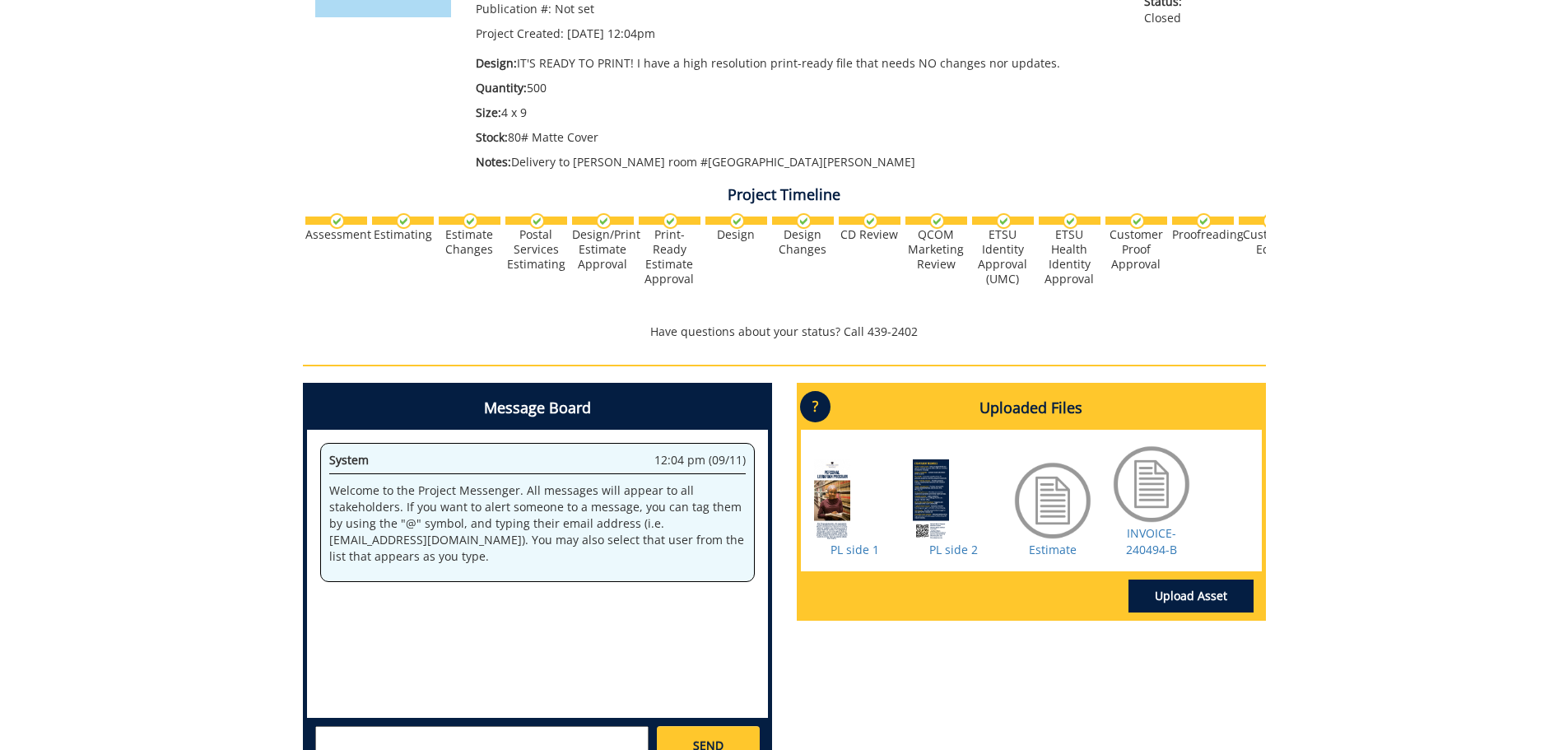
scroll to position [494, 0]
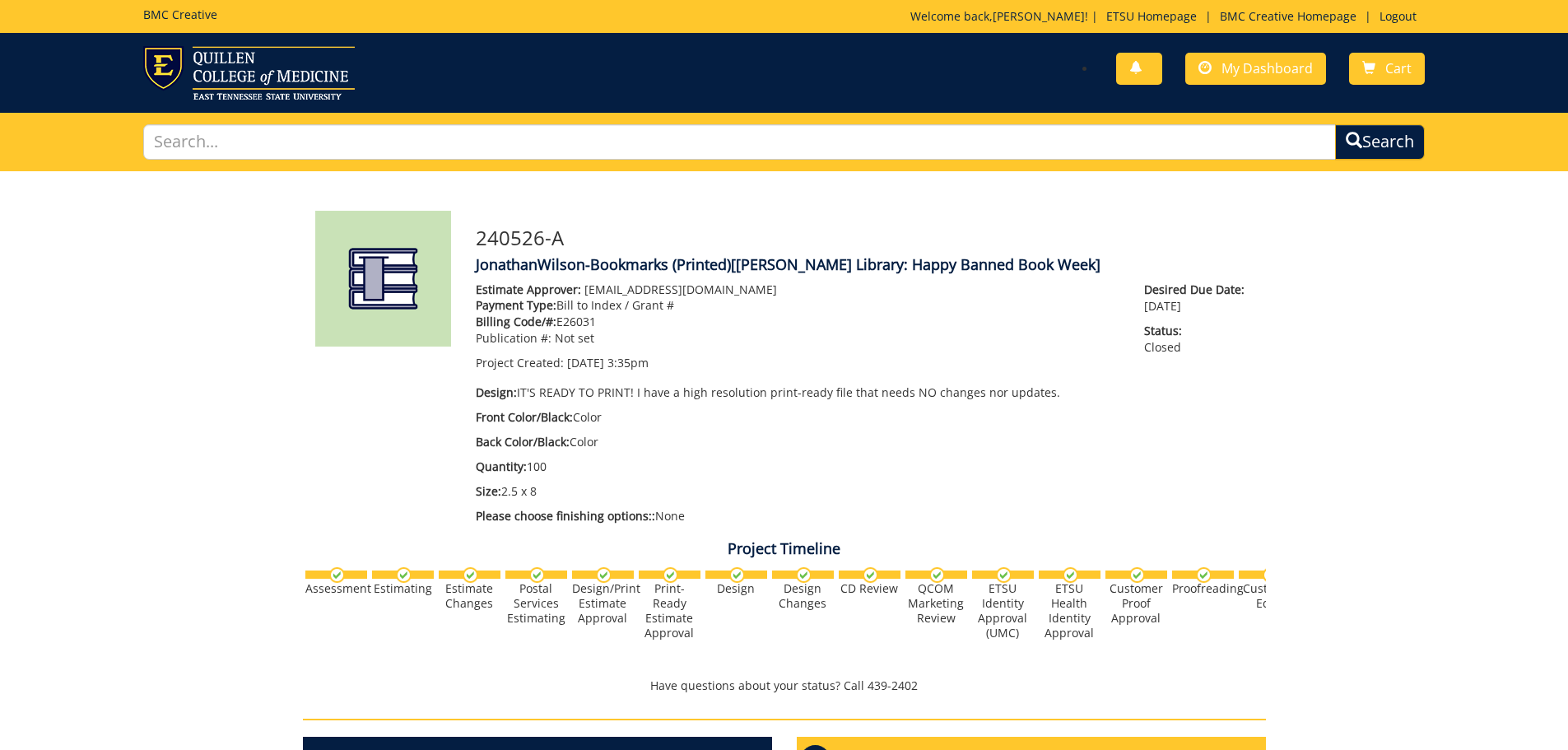
scroll to position [412, 0]
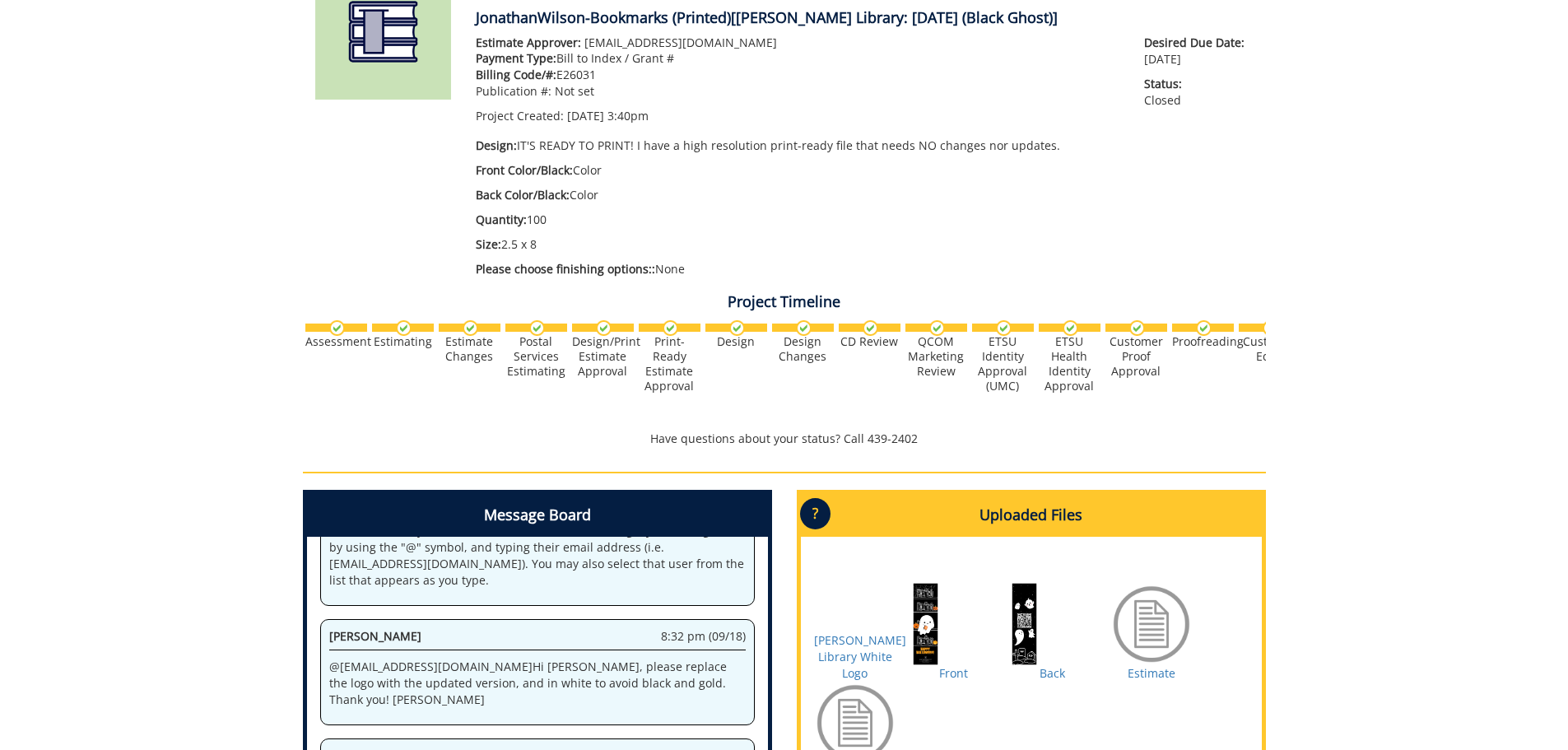
scroll to position [494, 0]
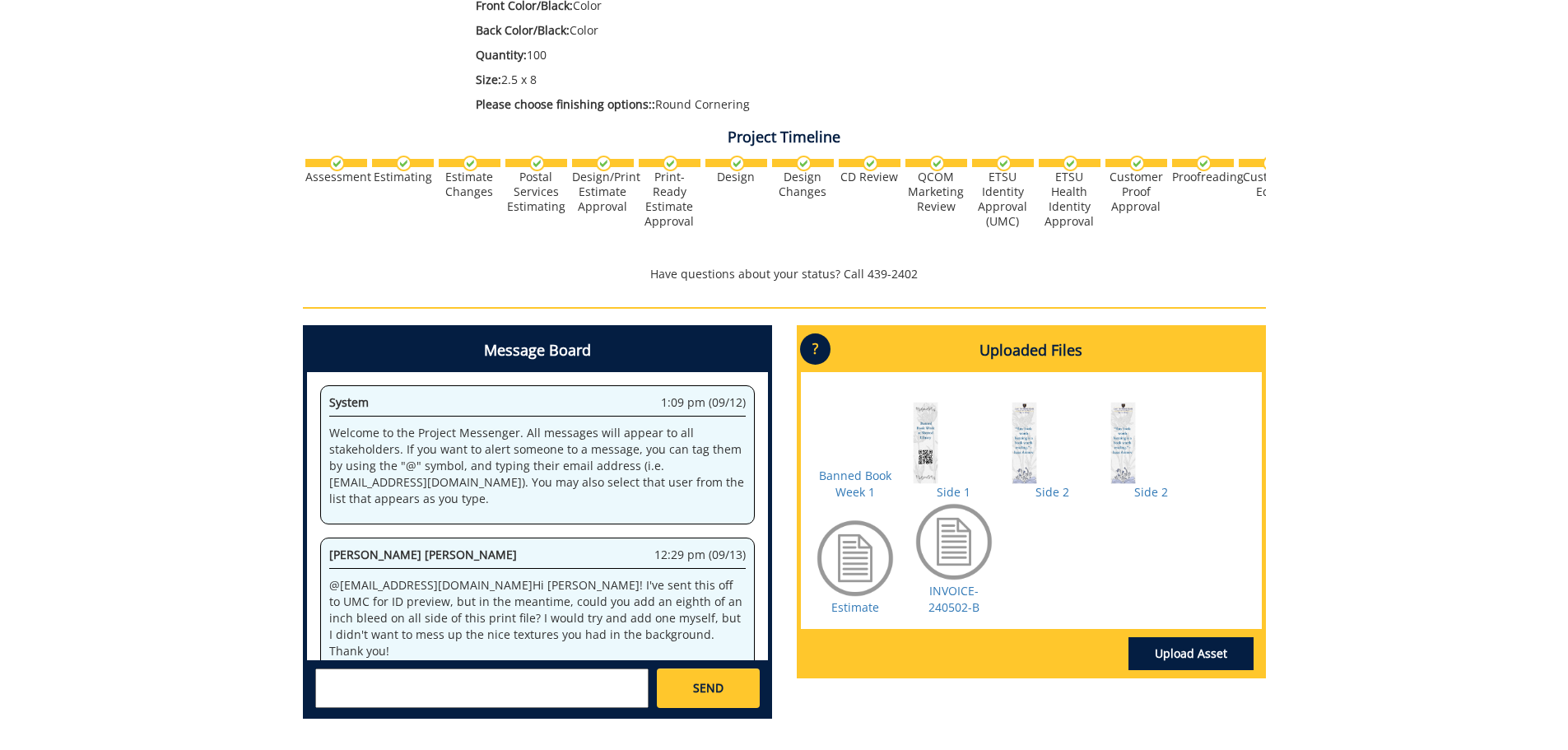
scroll to position [322, 0]
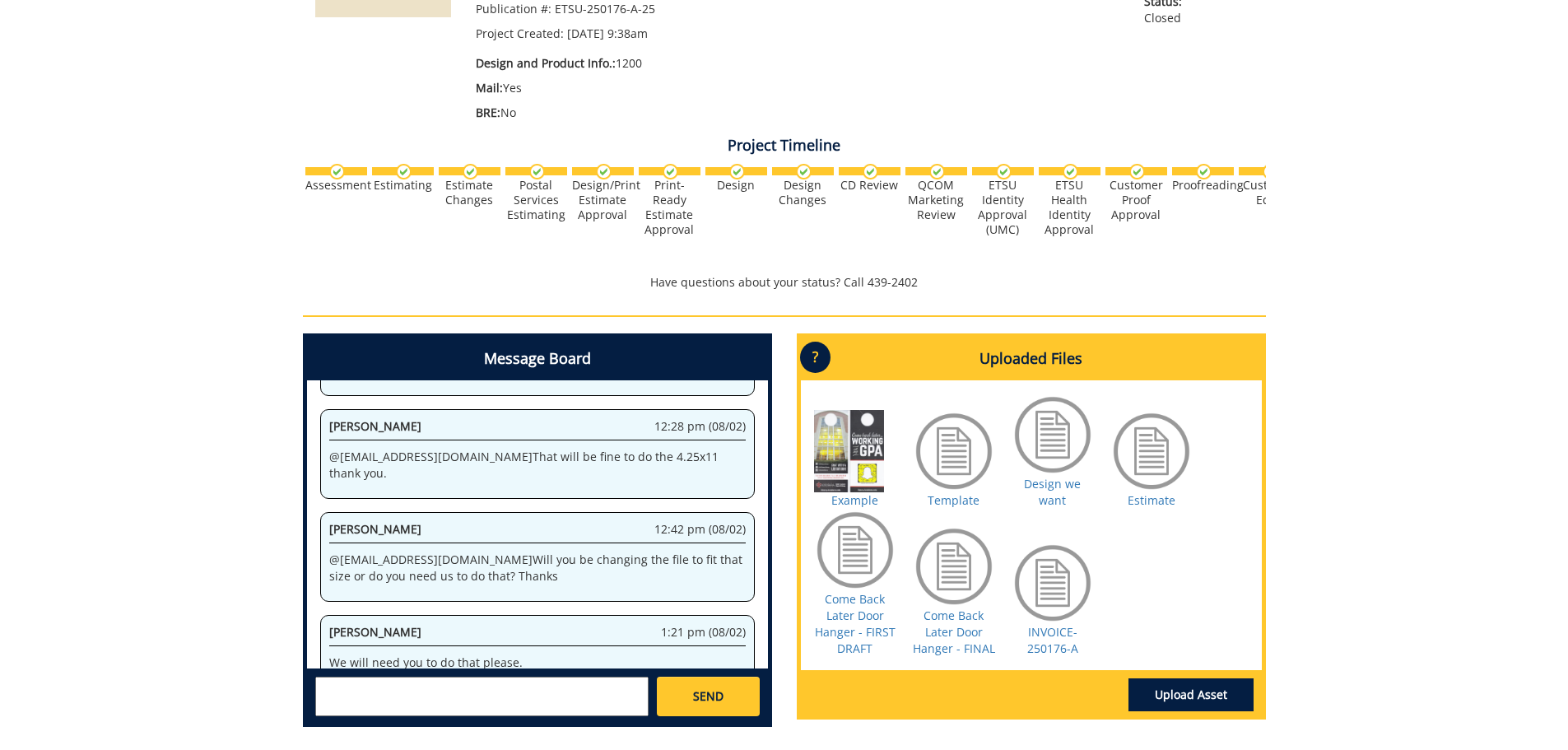
scroll to position [165, 0]
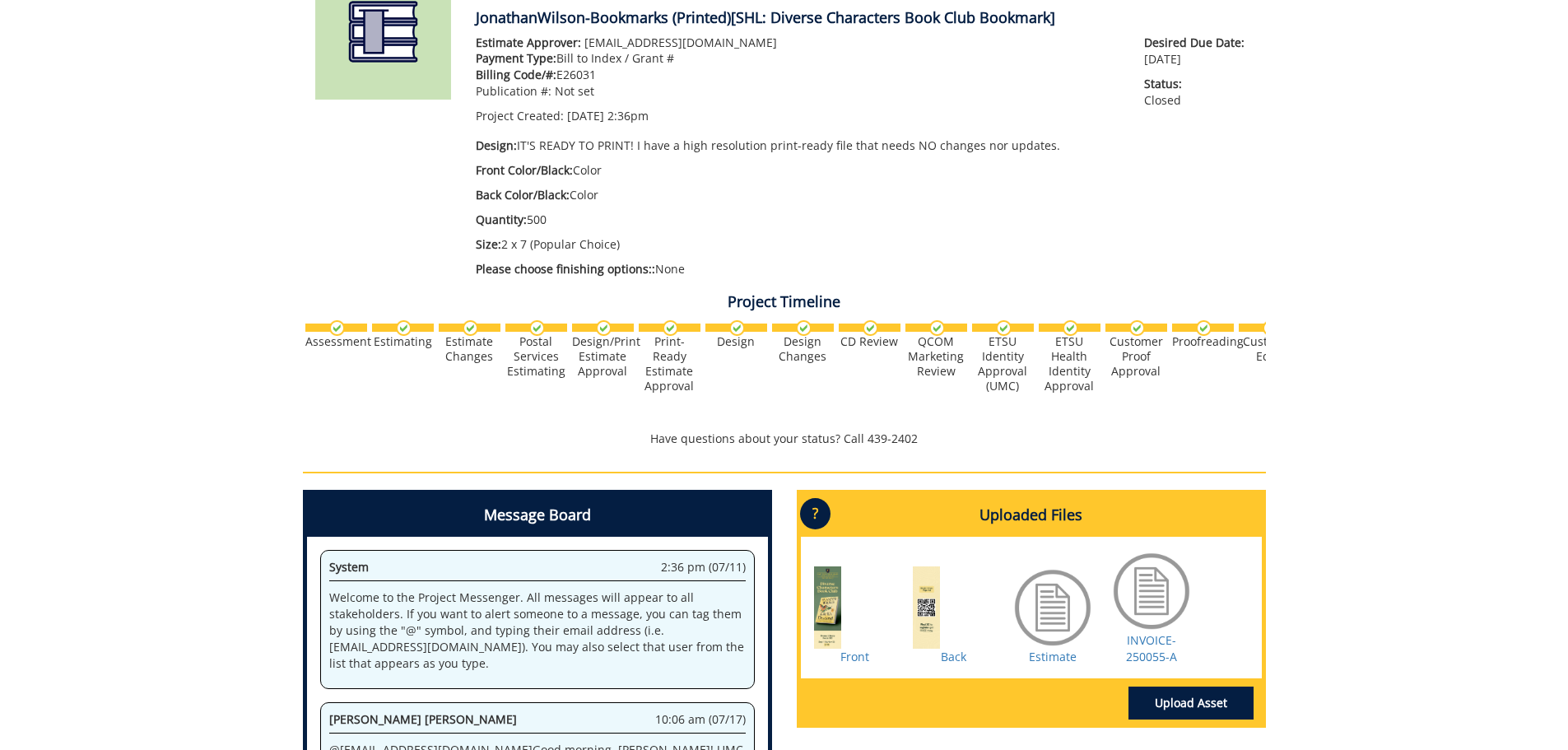
scroll to position [116, 0]
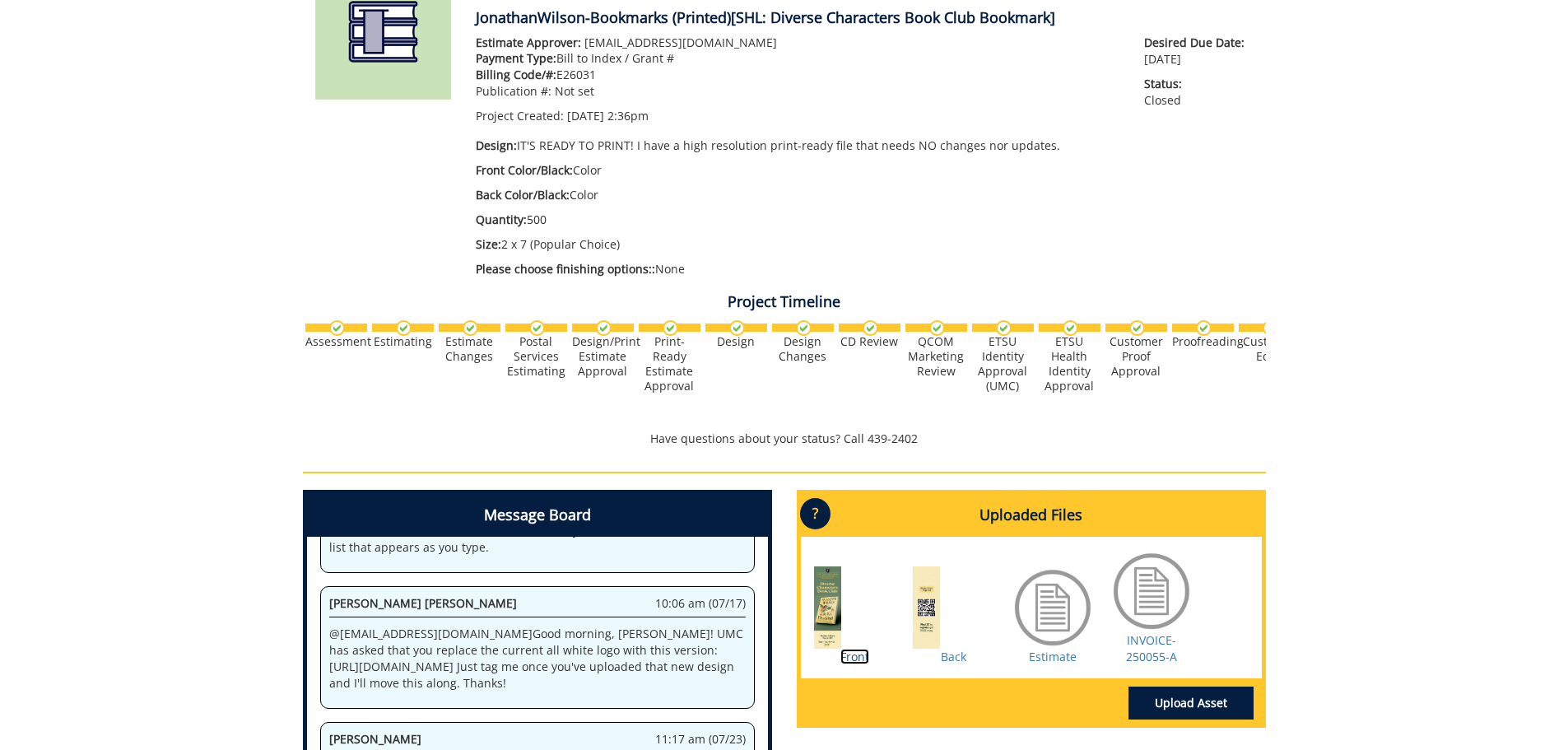
click at [851, 653] on link "Front" at bounding box center [854, 657] width 29 height 16
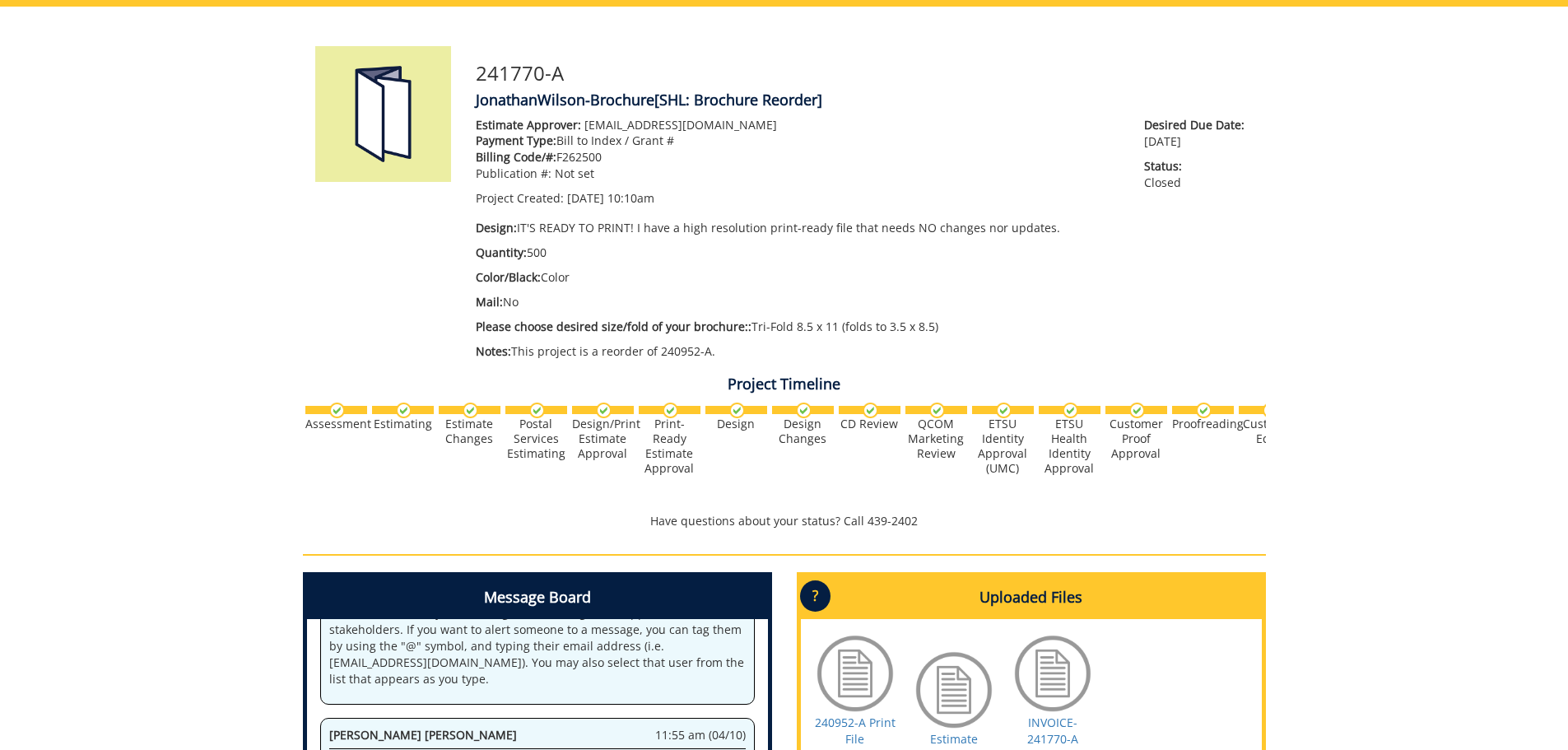
scroll to position [494, 0]
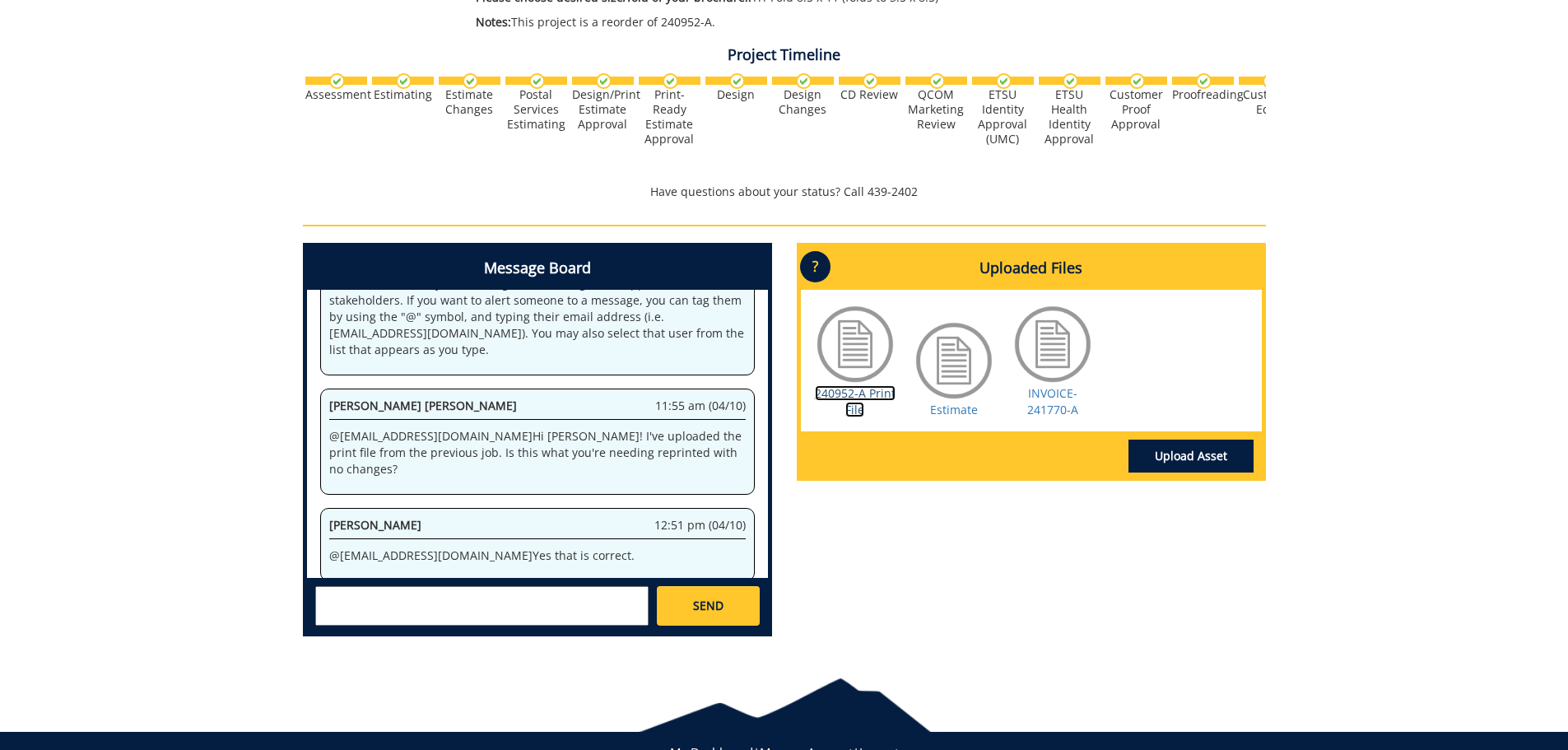
click at [825, 391] on link "240952-A Print File" at bounding box center [855, 402] width 81 height 32
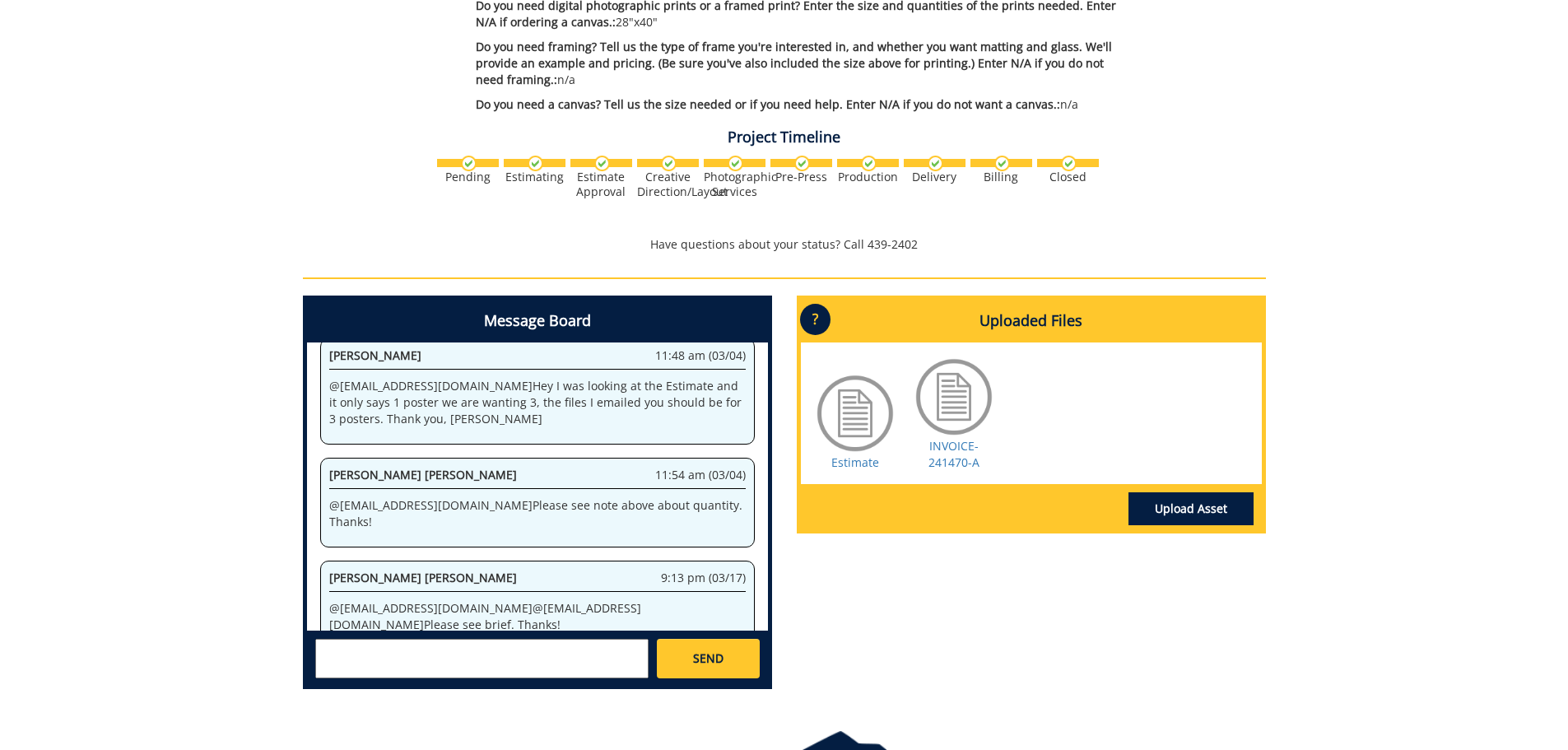
scroll to position [494, 0]
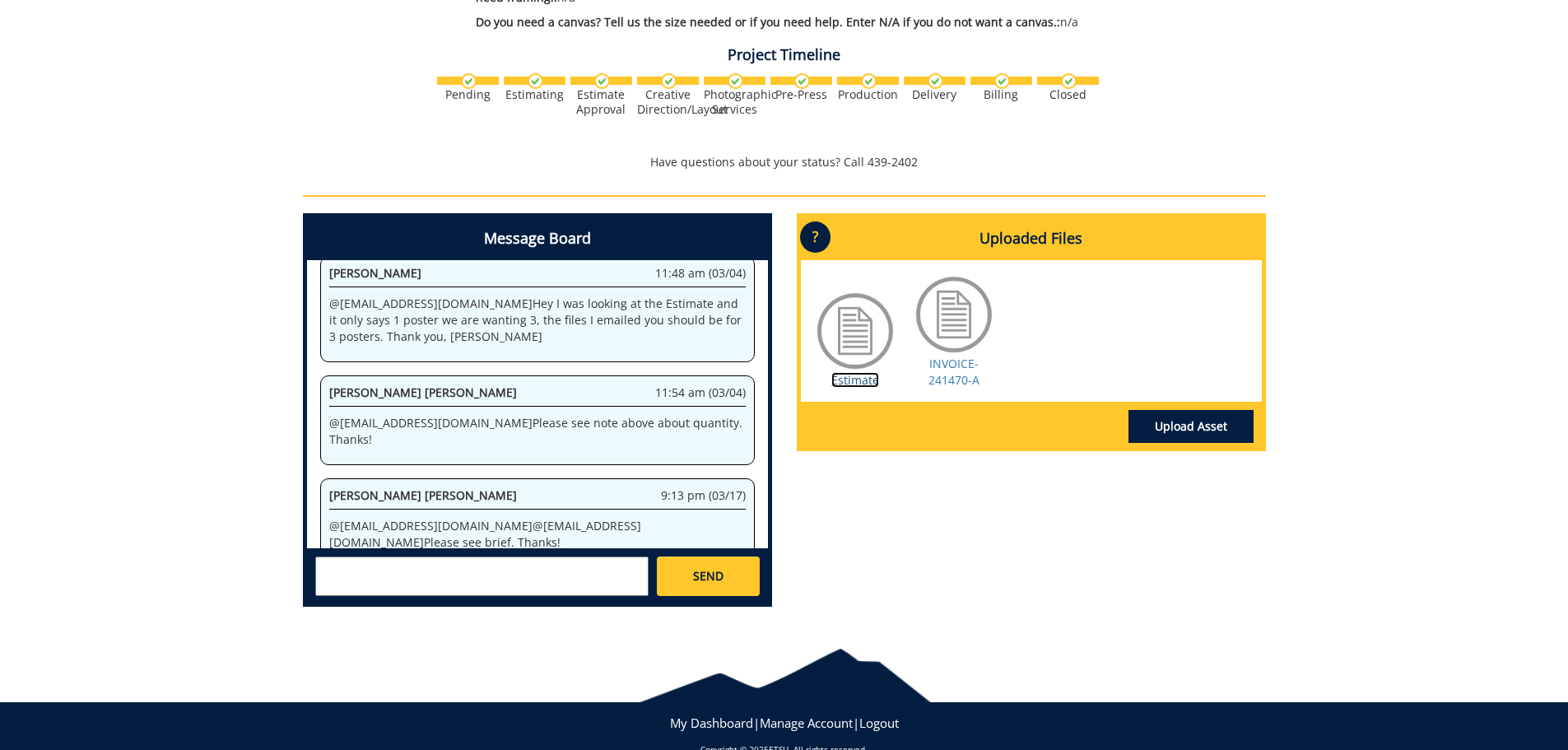
click at [855, 383] on link "Estimate" at bounding box center [855, 380] width 48 height 16
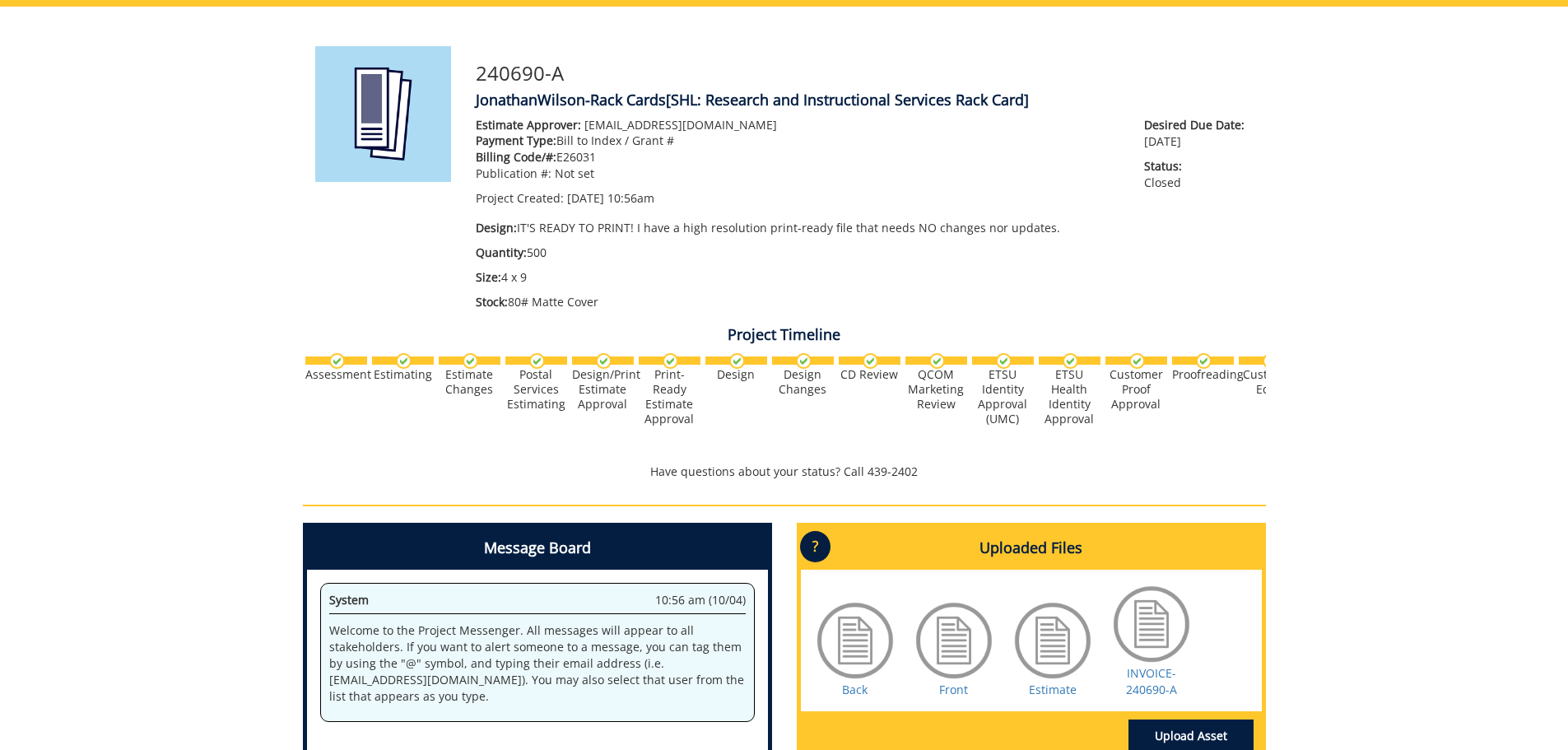
scroll to position [247, 0]
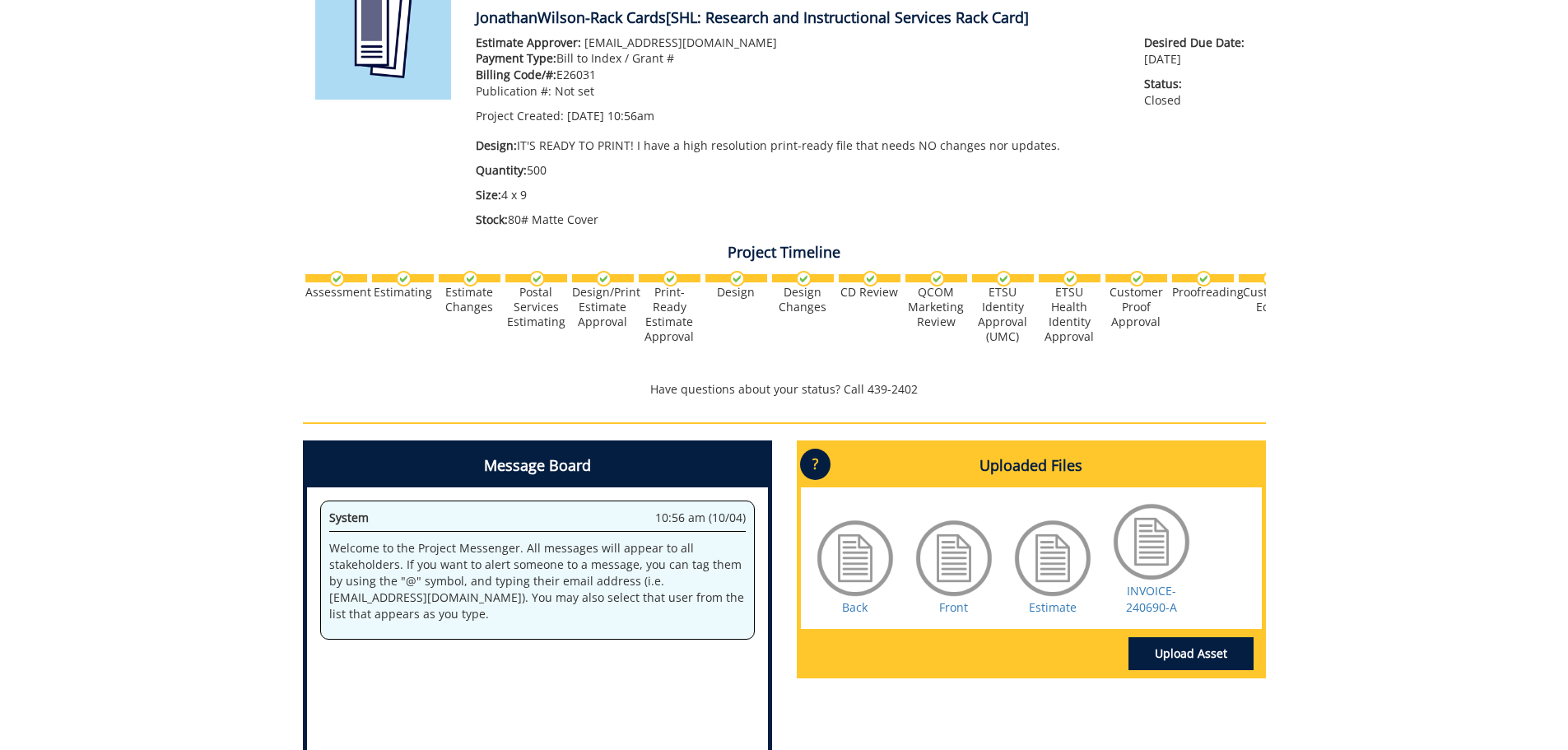
click at [868, 569] on div at bounding box center [855, 558] width 82 height 82
click at [853, 610] on link "Back" at bounding box center [854, 607] width 25 height 16
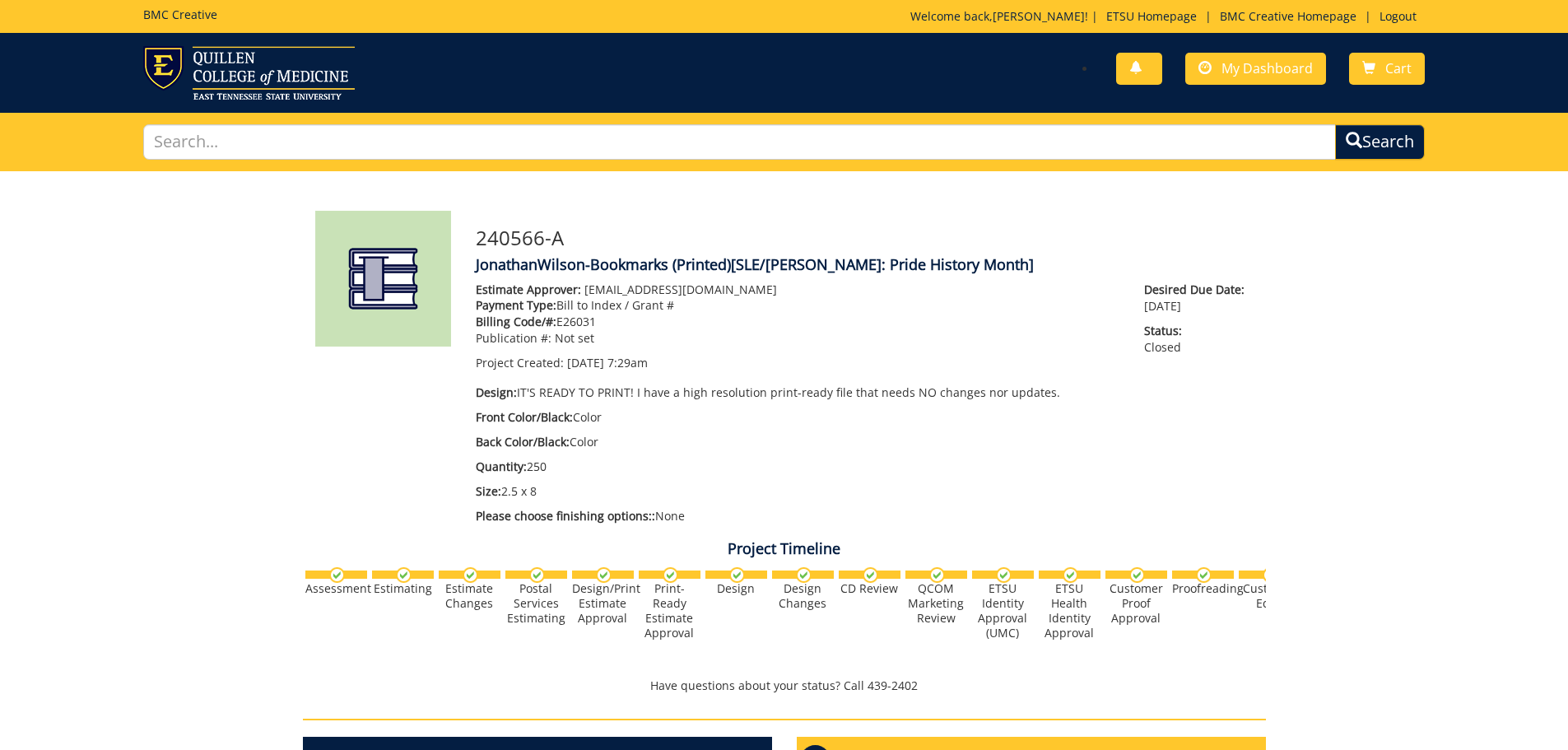
scroll to position [165, 0]
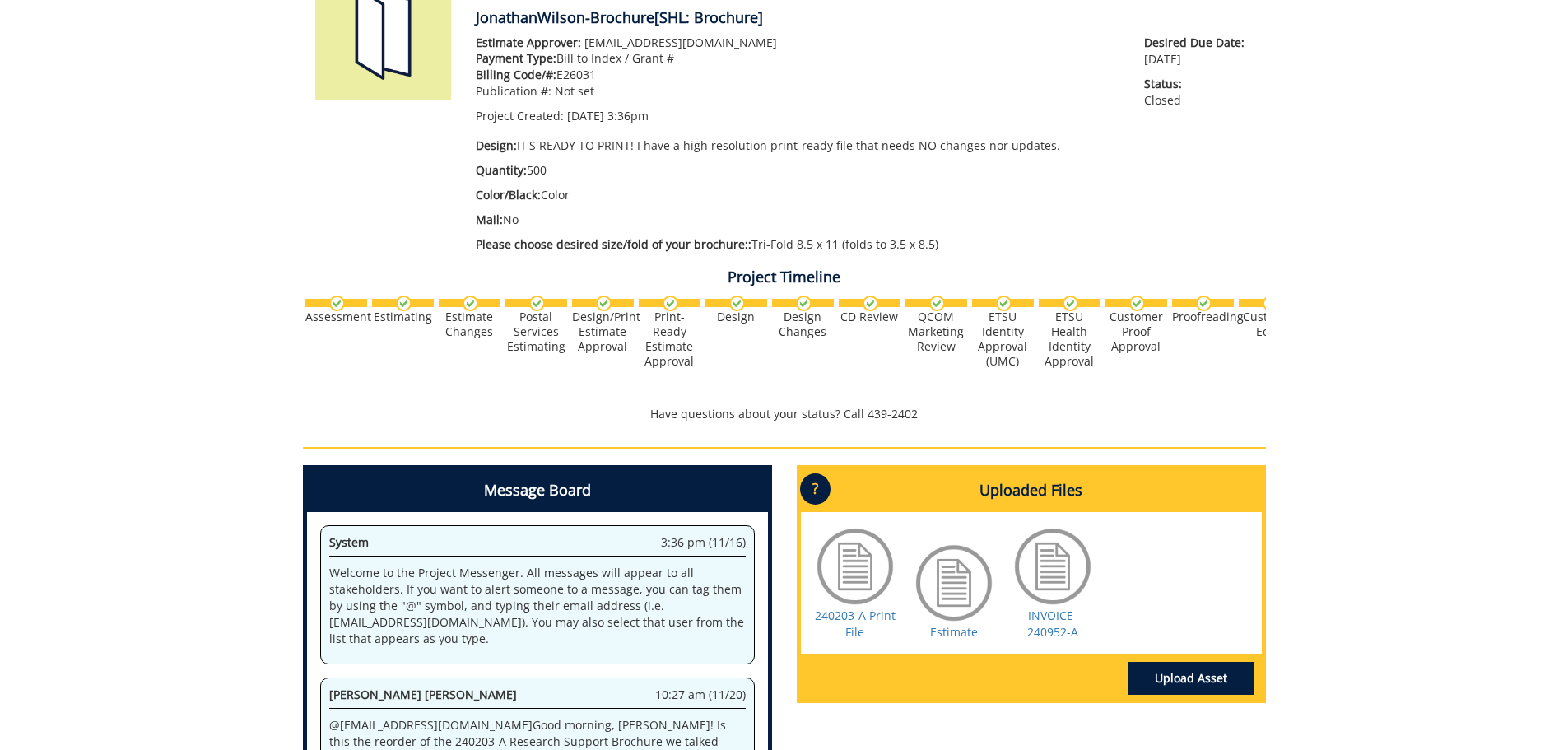
scroll to position [495, 0]
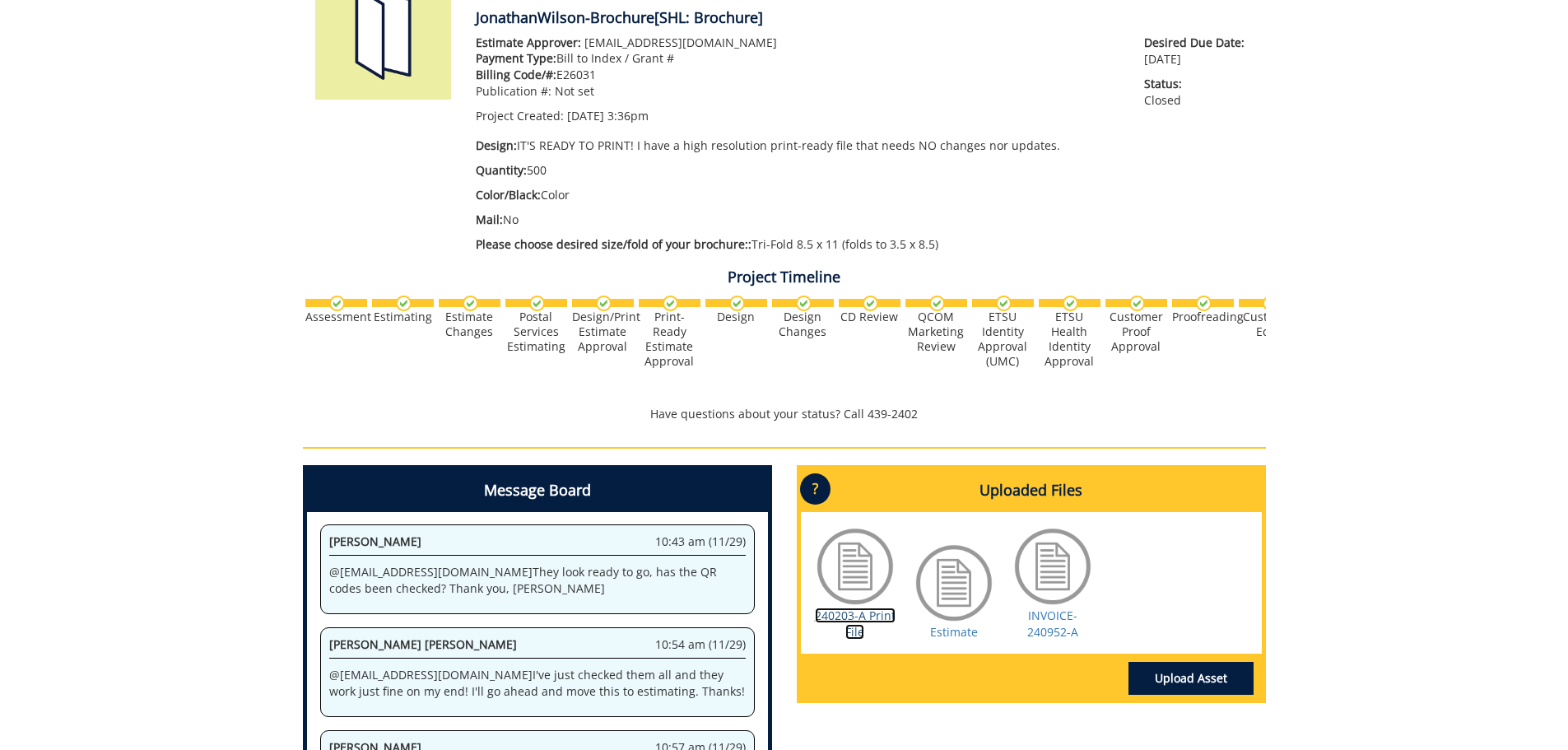
click at [837, 616] on link "240203-A Print File" at bounding box center [855, 624] width 81 height 32
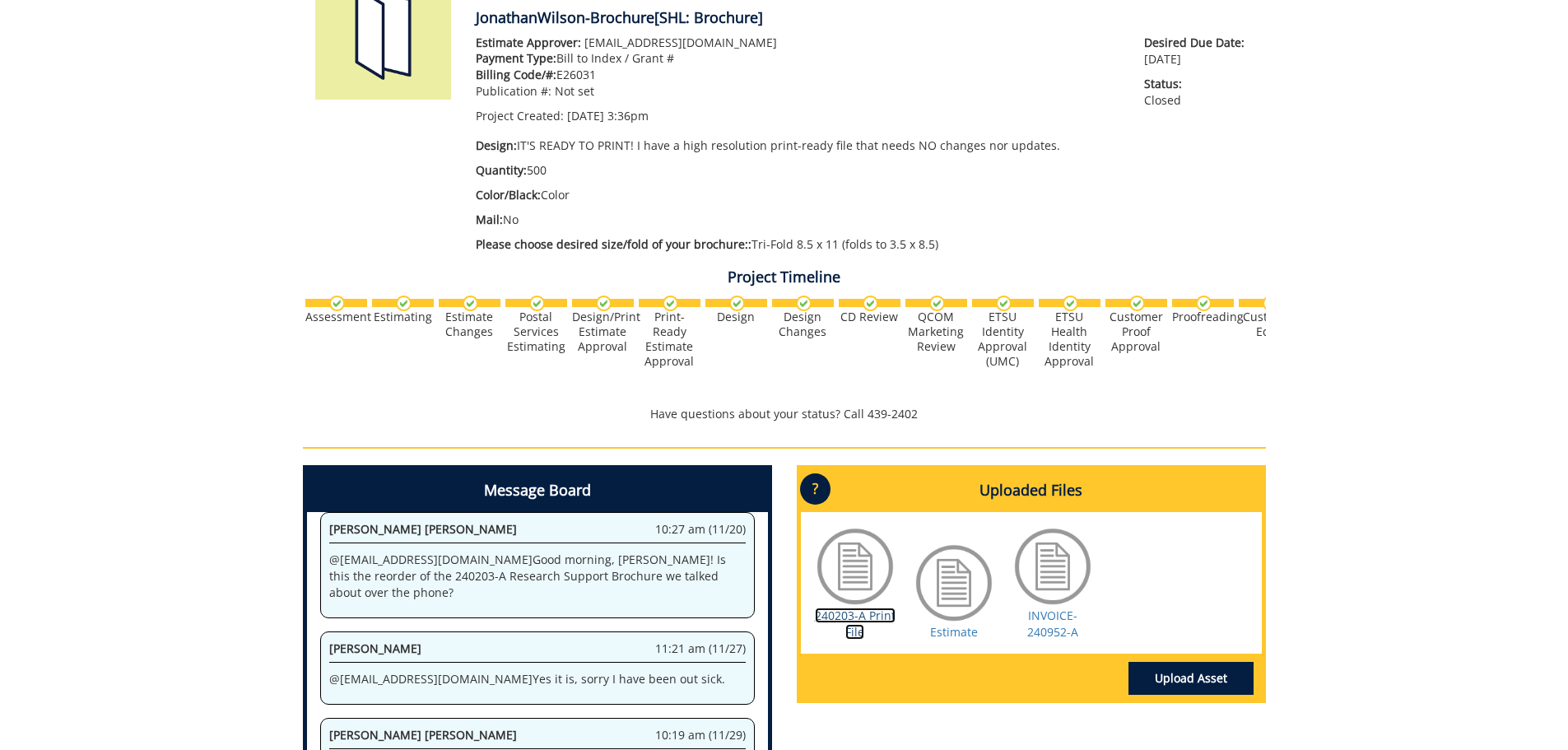
scroll to position [83, 0]
